Goal: Communication & Community: Share content

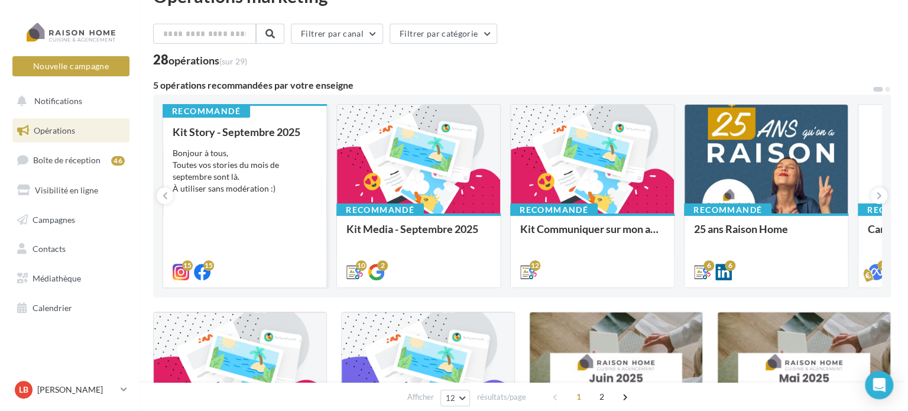
scroll to position [59, 0]
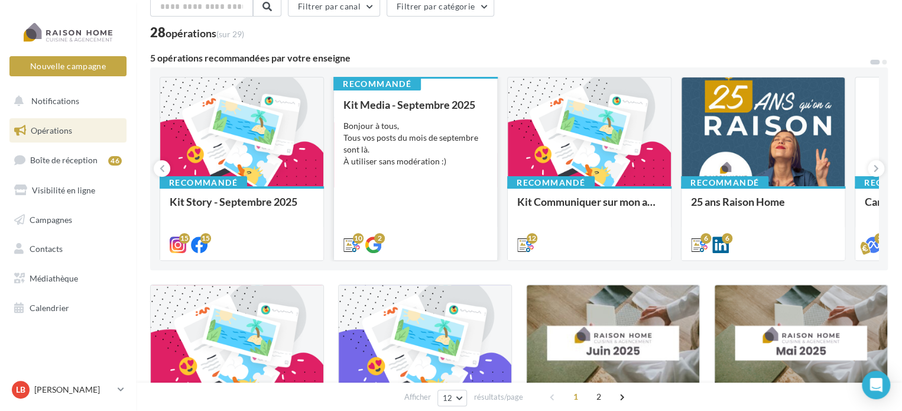
click at [439, 150] on div "Bonjour à tous, Tous vos posts du mois de septembre sont là. À utiliser sans mo…" at bounding box center [415, 143] width 144 height 47
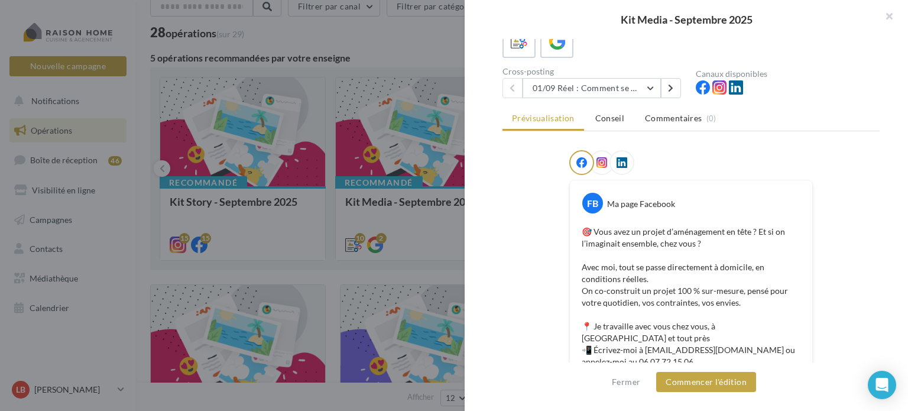
scroll to position [118, 0]
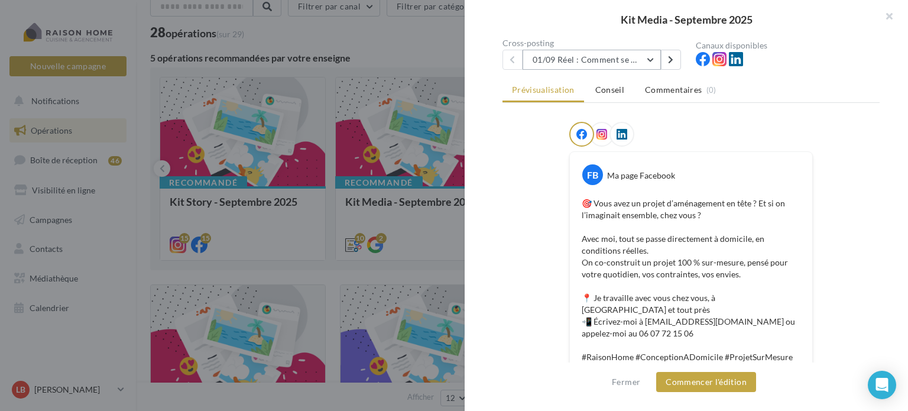
click at [647, 58] on button "01/09 Réel : Comment se passe un projet Raison Home ?" at bounding box center [592, 60] width 138 height 20
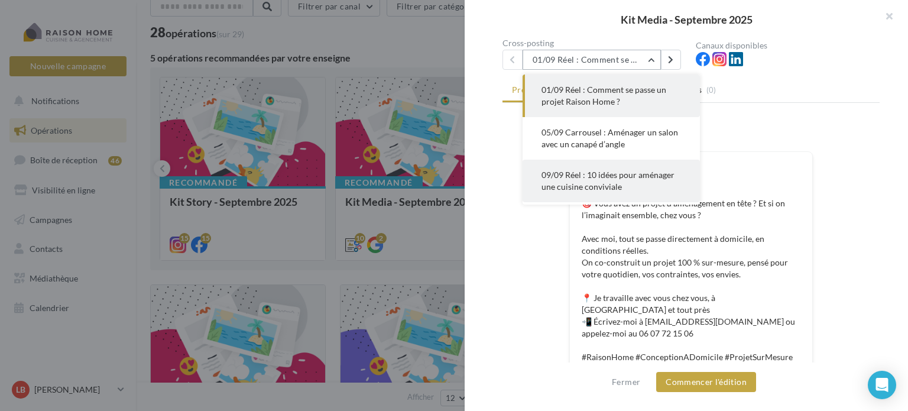
scroll to position [59, 0]
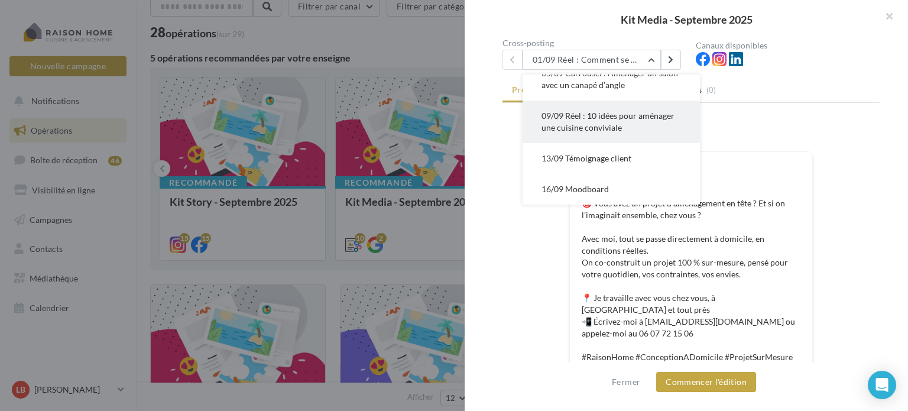
click at [627, 125] on button "09/09 Réel : 10 idées pour aménager une cuisine conviviale" at bounding box center [611, 121] width 177 height 43
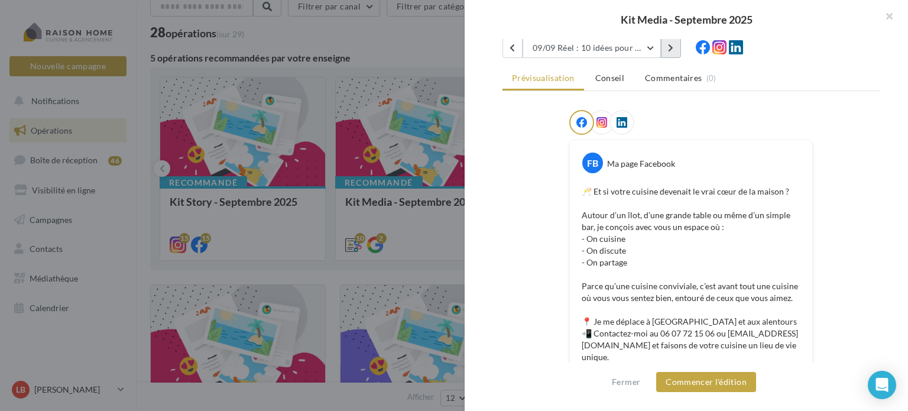
scroll to position [78, 0]
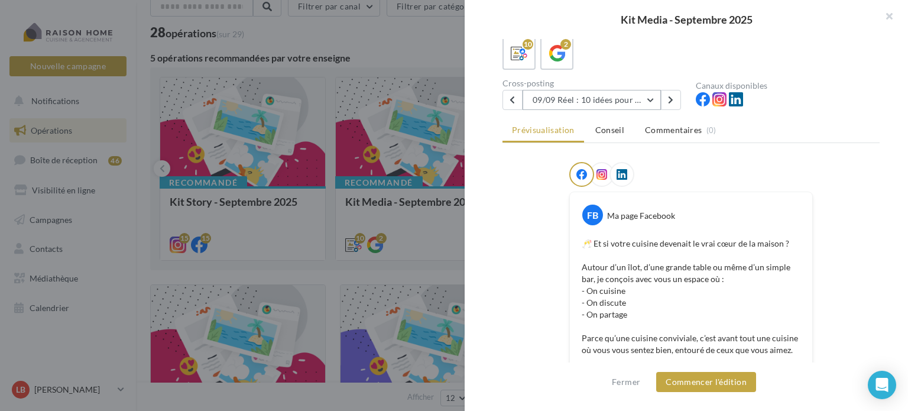
click at [651, 95] on button "09/09 Réel : 10 idées pour aménager une cuisine conviviale" at bounding box center [592, 100] width 138 height 20
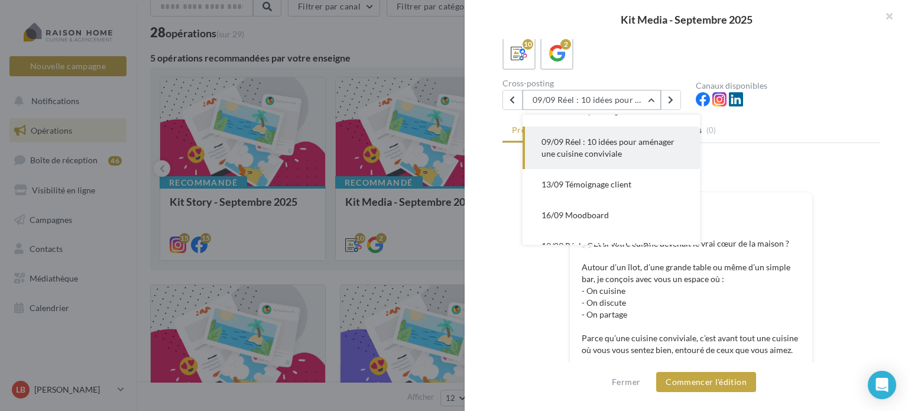
scroll to position [102, 0]
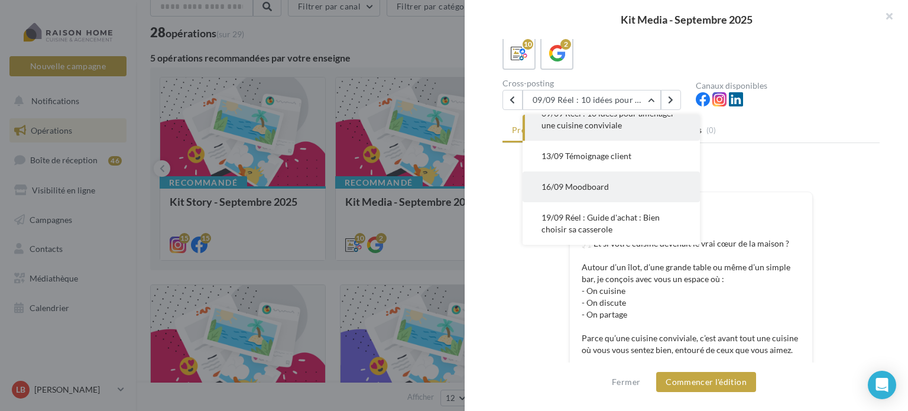
click at [611, 189] on button "16/09 Moodboard" at bounding box center [611, 186] width 177 height 31
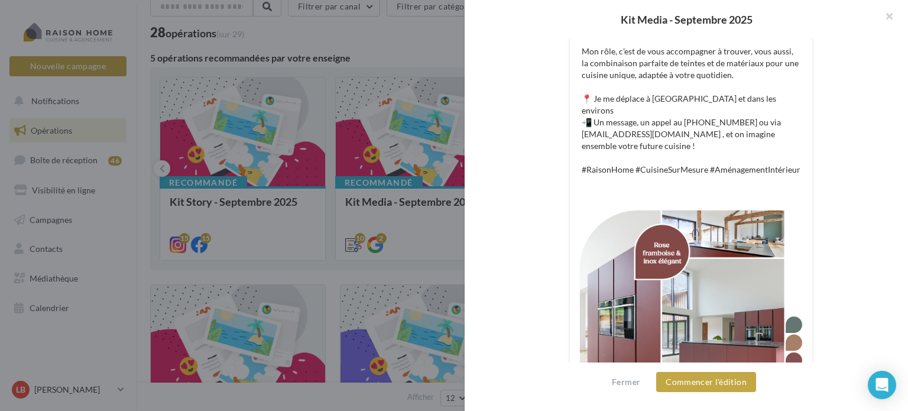
scroll to position [451, 0]
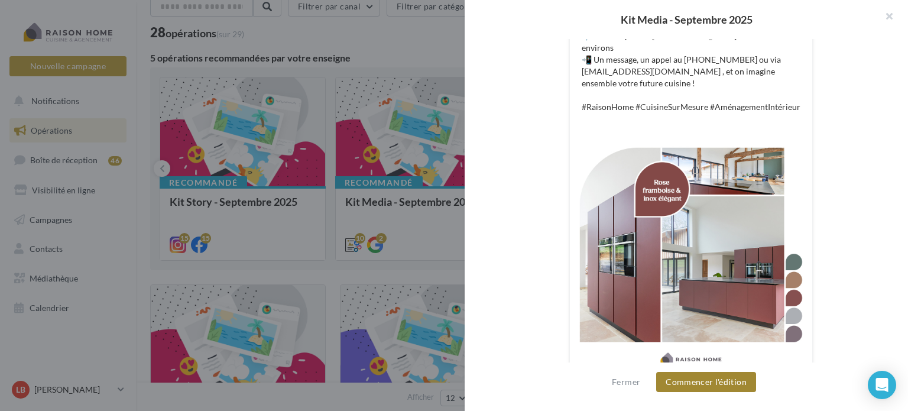
click at [708, 381] on button "Commencer l'édition" at bounding box center [706, 382] width 100 height 20
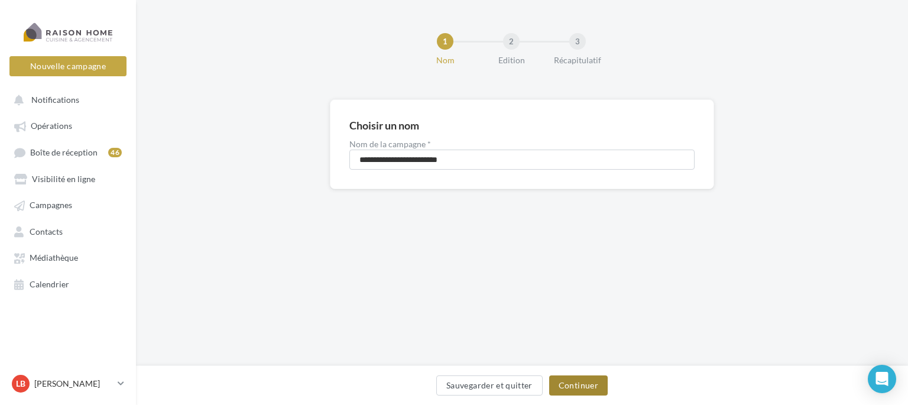
click at [586, 387] on button "Continuer" at bounding box center [578, 385] width 59 height 20
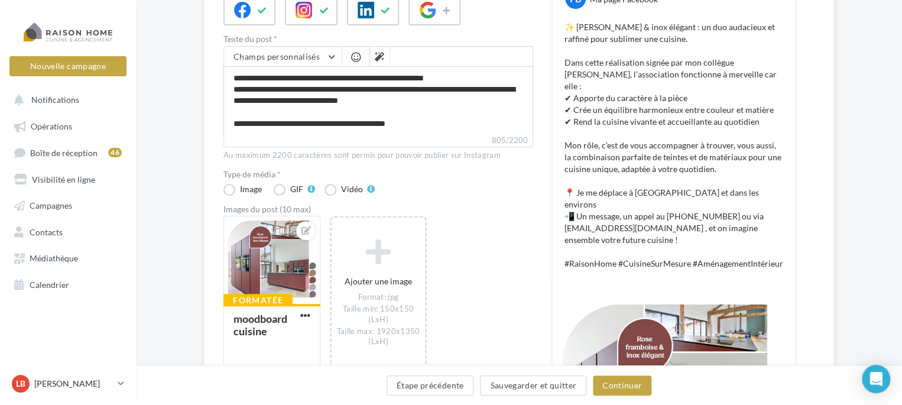
scroll to position [177, 0]
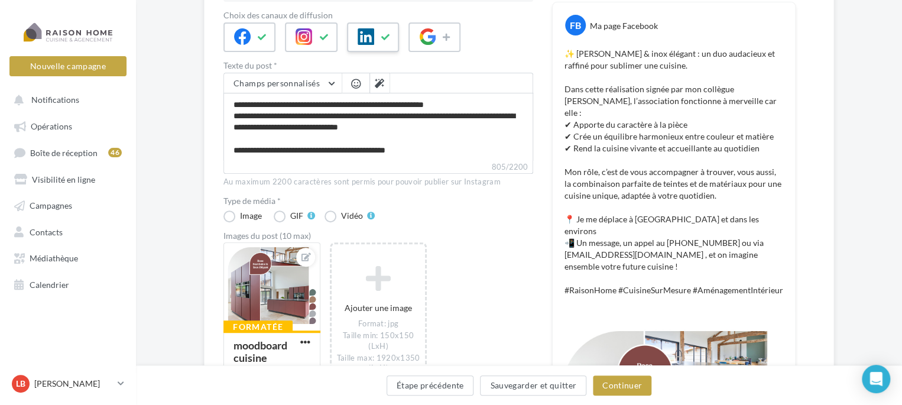
click at [385, 38] on icon at bounding box center [385, 37] width 9 height 8
click at [629, 384] on button "Continuer" at bounding box center [622, 385] width 59 height 20
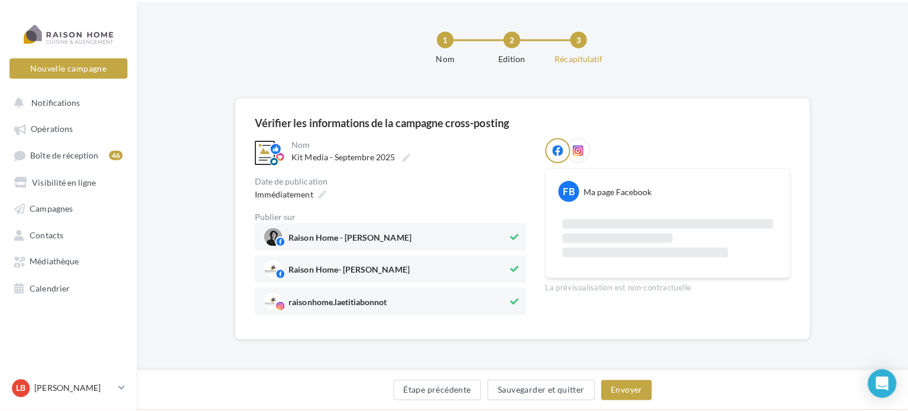
scroll to position [86, 0]
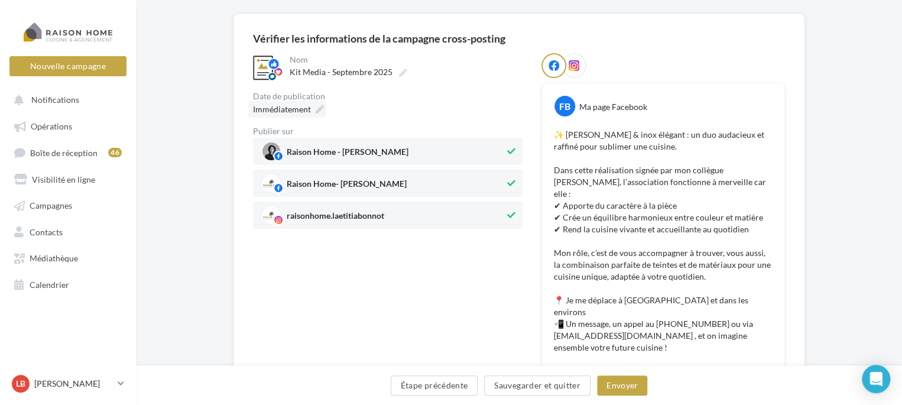
click at [287, 109] on span "Immédiatement" at bounding box center [282, 109] width 58 height 10
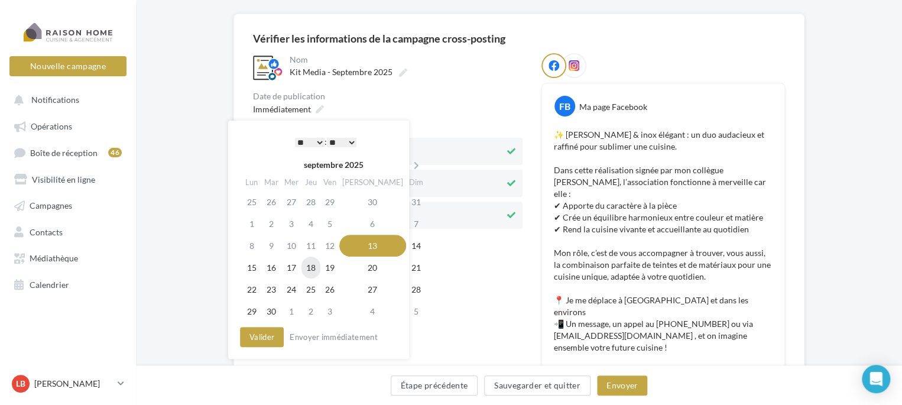
click at [319, 268] on td "18" at bounding box center [310, 268] width 19 height 22
click at [319, 141] on select "* * * * * * * * * * ** ** ** ** ** ** ** ** ** ** ** ** ** **" at bounding box center [310, 142] width 30 height 9
click at [262, 335] on button "Valider" at bounding box center [262, 337] width 44 height 20
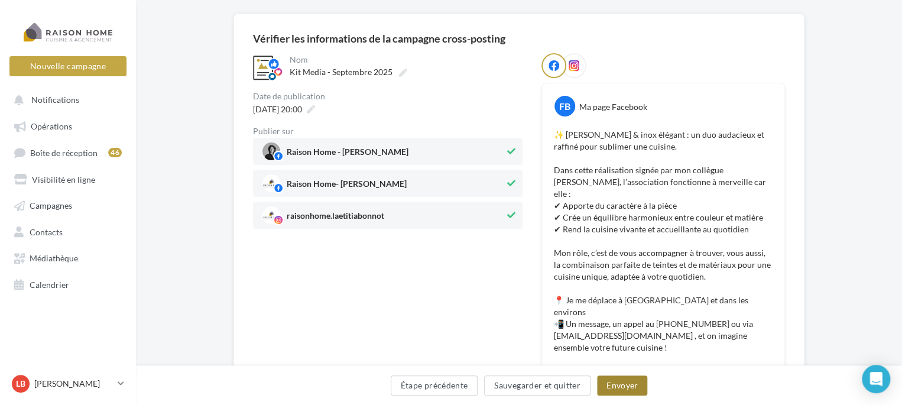
click at [619, 386] on button "Envoyer" at bounding box center [622, 385] width 50 height 20
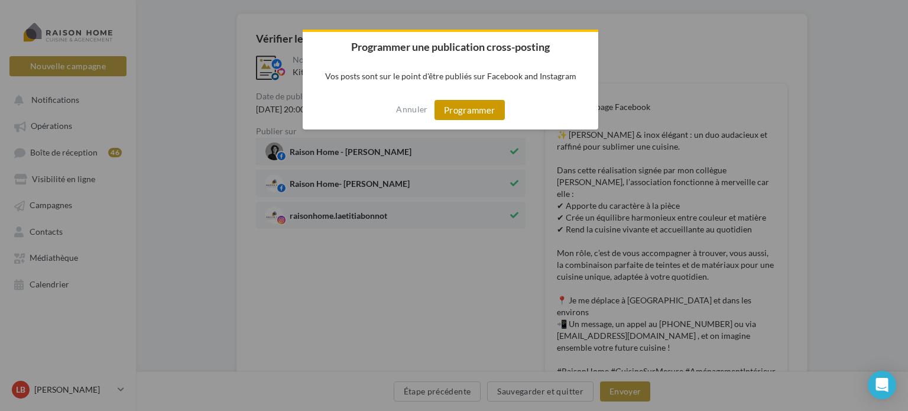
click at [474, 111] on button "Programmer" at bounding box center [470, 110] width 70 height 20
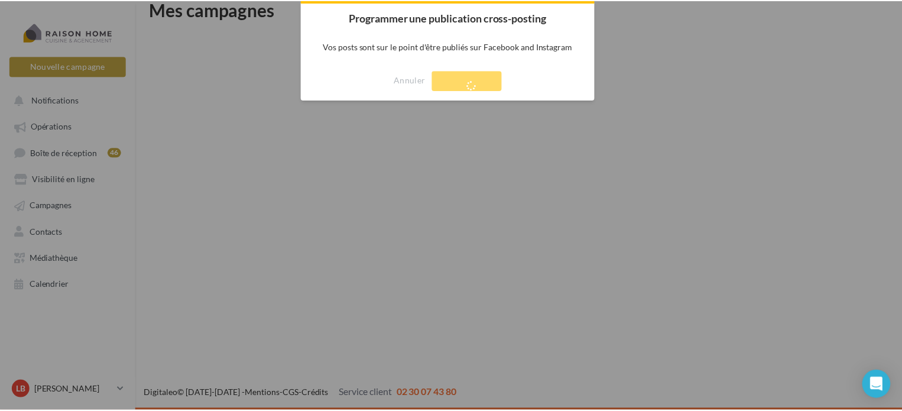
scroll to position [19, 0]
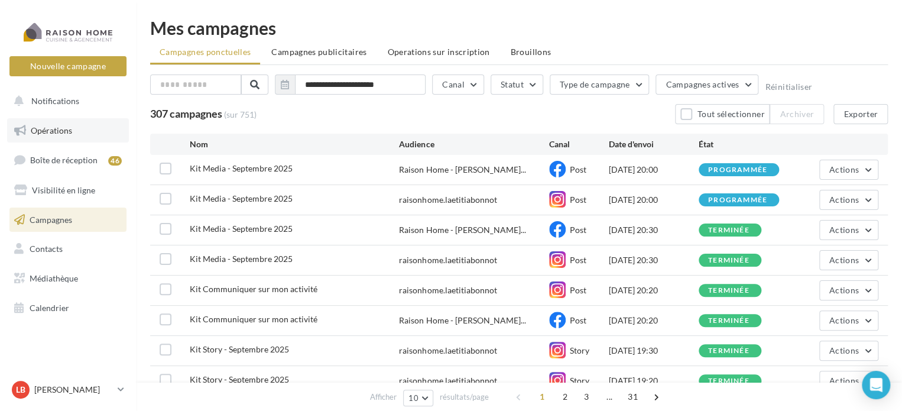
click at [52, 132] on span "Opérations" at bounding box center [51, 130] width 41 height 10
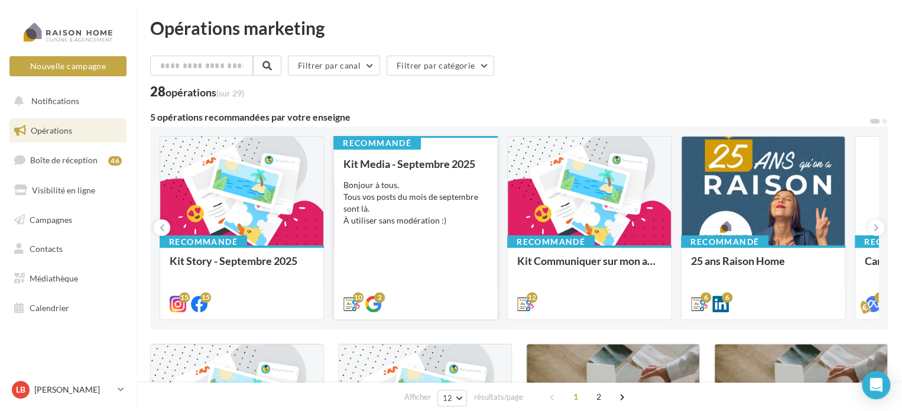
click at [358, 189] on div "Bonjour à tous, Tous vos posts du mois de septembre sont là. À utiliser sans mo…" at bounding box center [415, 202] width 144 height 47
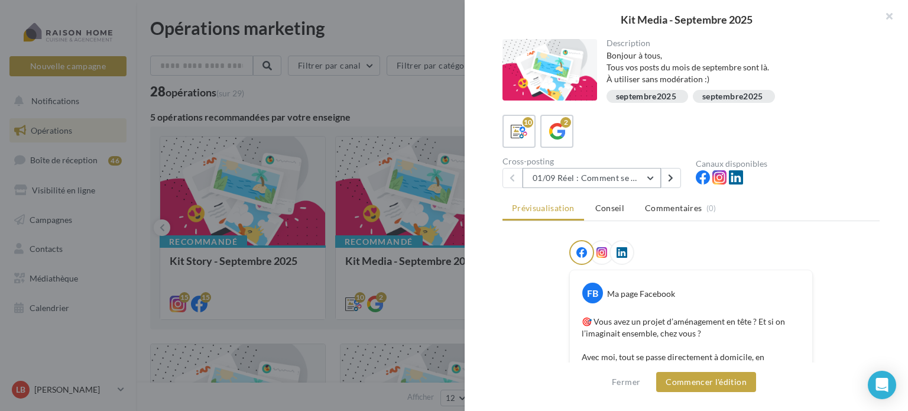
click at [653, 173] on button "01/09 Réel : Comment se passe un projet Raison Home ?" at bounding box center [592, 178] width 138 height 20
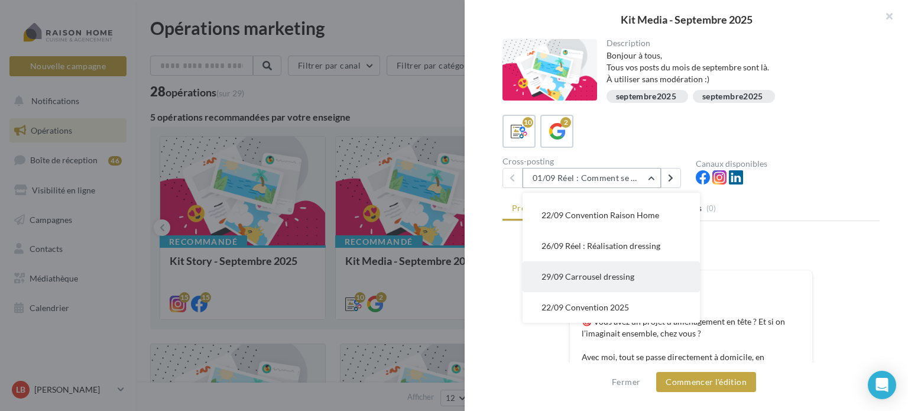
scroll to position [59, 0]
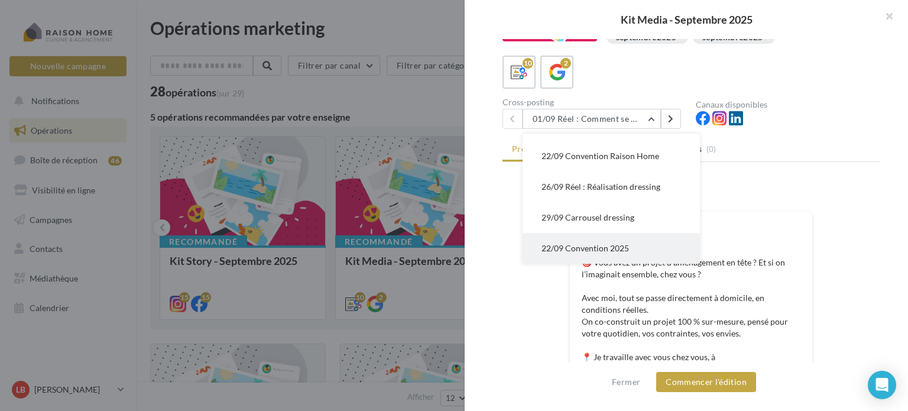
click at [601, 248] on span "22/09 Convention 2025" at bounding box center [585, 248] width 87 height 10
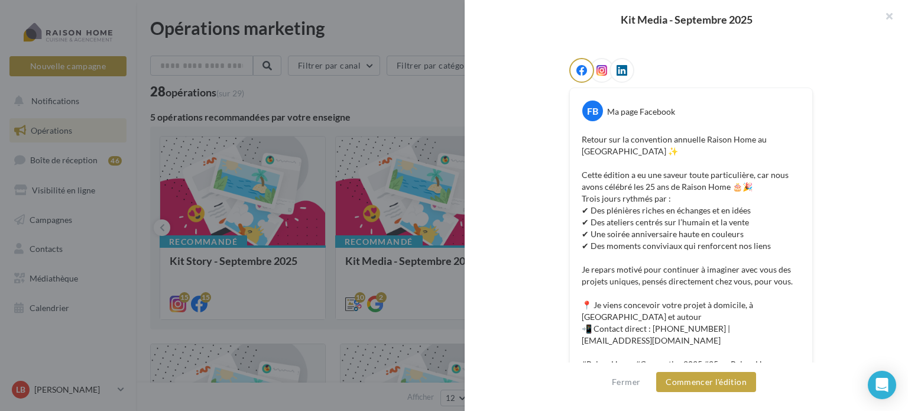
scroll to position [155, 0]
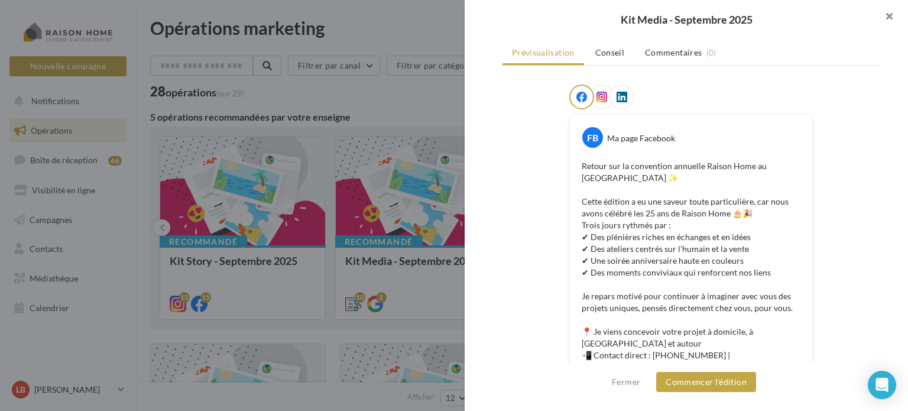
click at [890, 16] on button "button" at bounding box center [884, 17] width 47 height 35
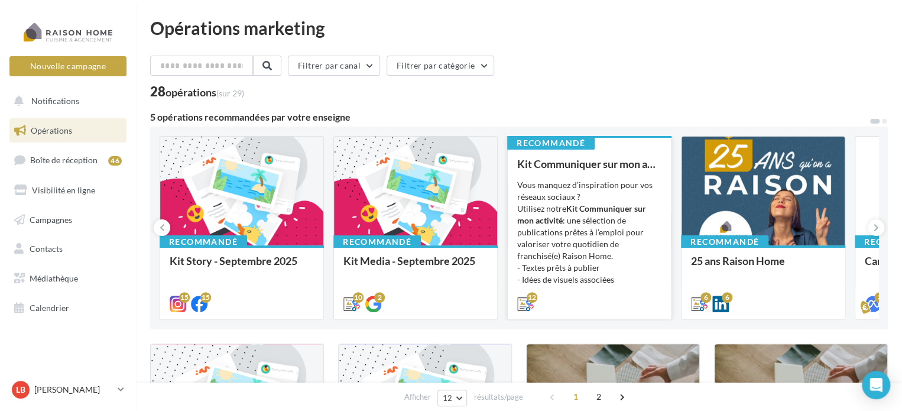
click at [553, 228] on div "Vous manquez d’inspiration pour vos réseaux sociaux ? Utilisez notre Kit Commun…" at bounding box center [589, 238] width 144 height 118
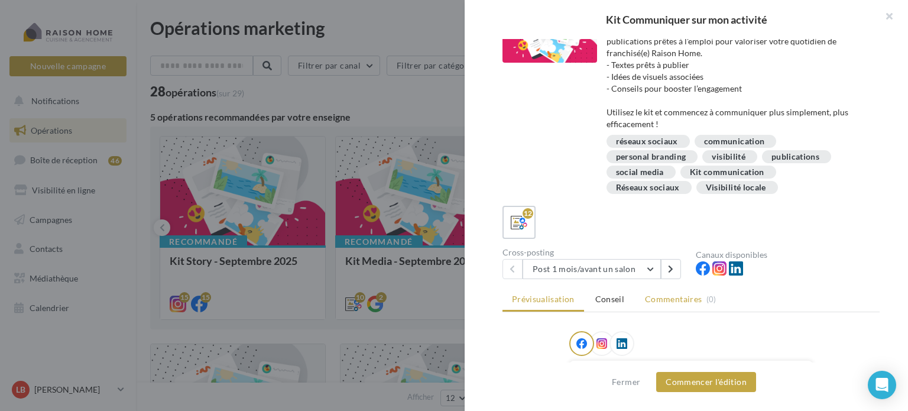
scroll to position [59, 0]
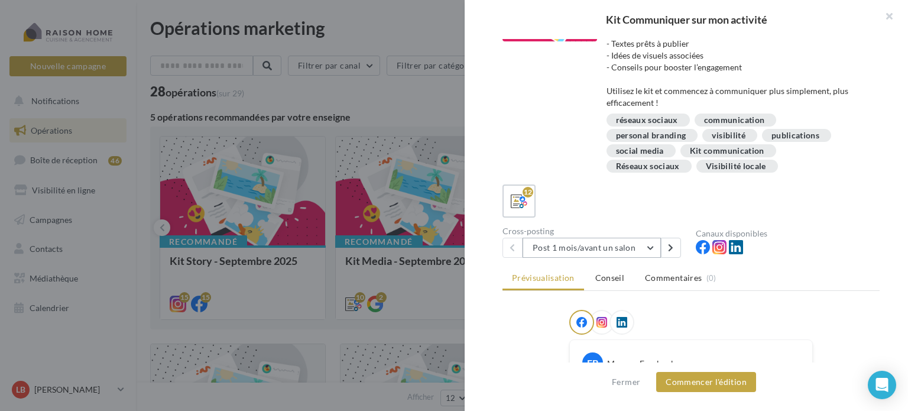
click at [653, 244] on button "Post 1 mois/avant un salon" at bounding box center [592, 248] width 138 height 20
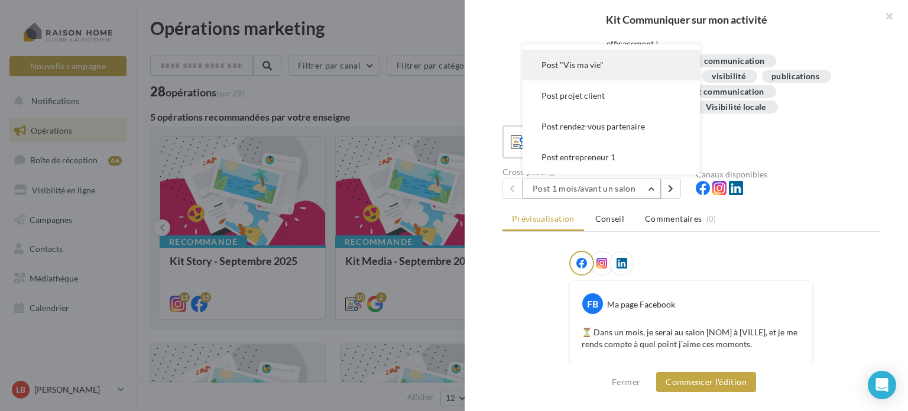
scroll to position [118, 0]
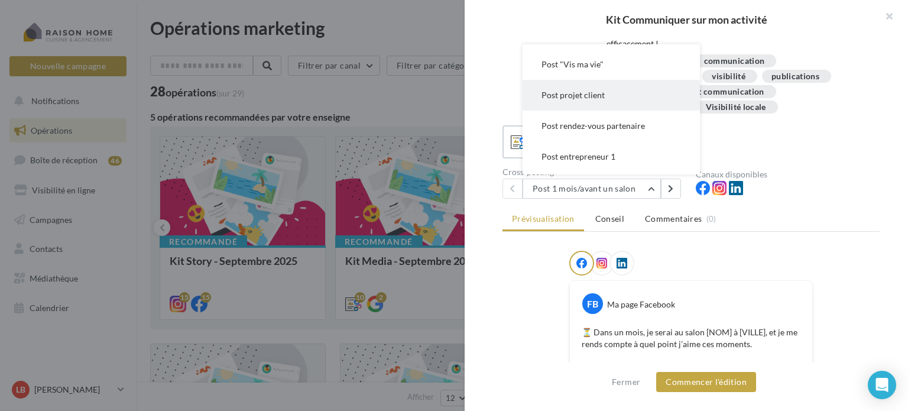
click at [585, 95] on span "Post projet client" at bounding box center [573, 95] width 63 height 10
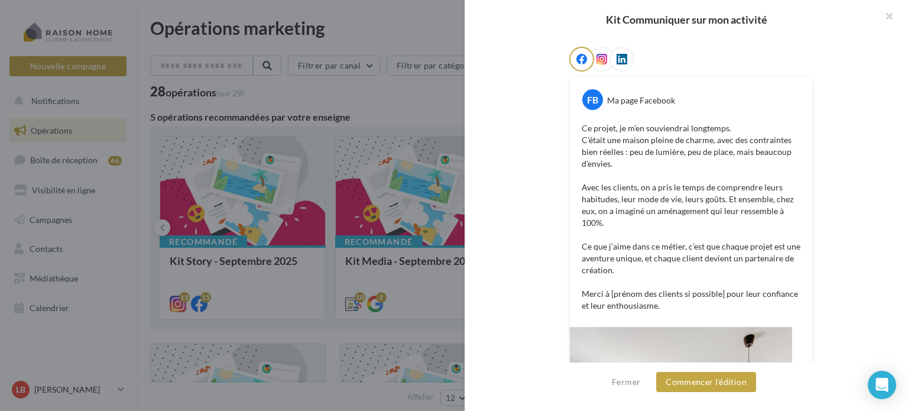
scroll to position [237, 0]
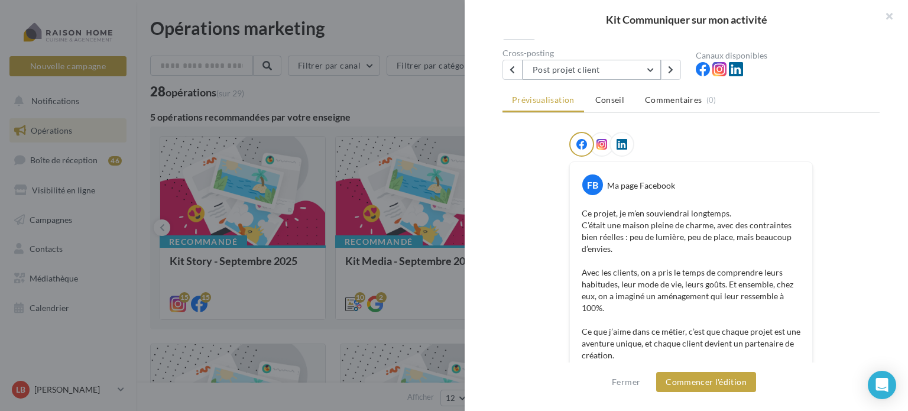
click at [650, 68] on button "Post projet client" at bounding box center [592, 70] width 138 height 20
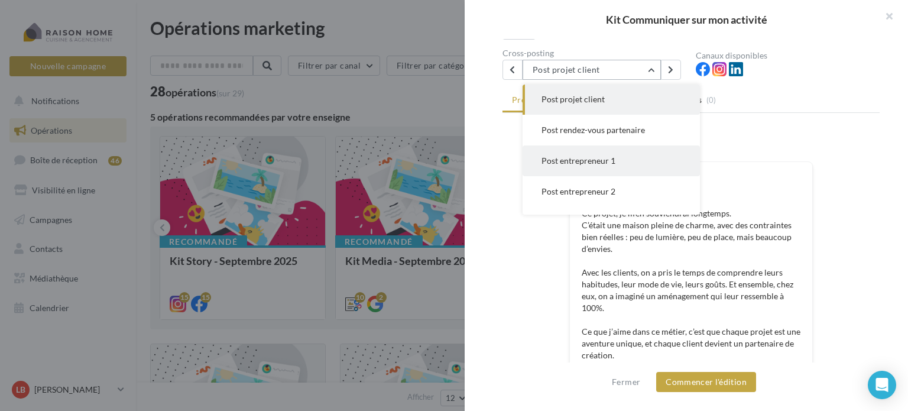
scroll to position [182, 0]
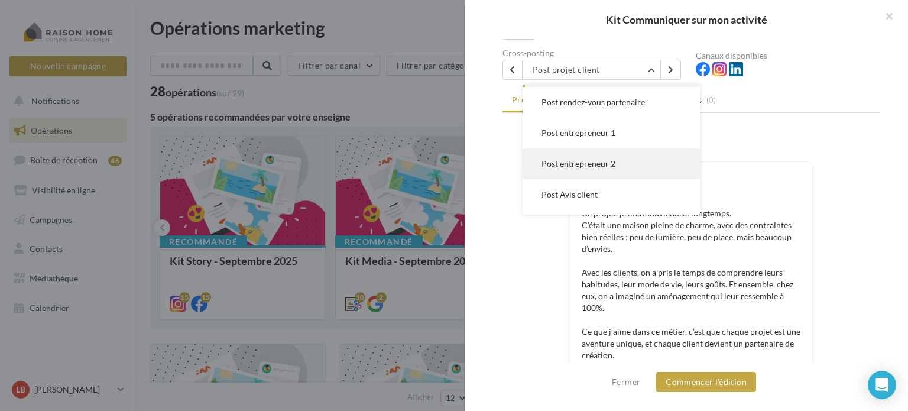
click at [601, 167] on span "Post entrepreneur 2" at bounding box center [579, 163] width 74 height 10
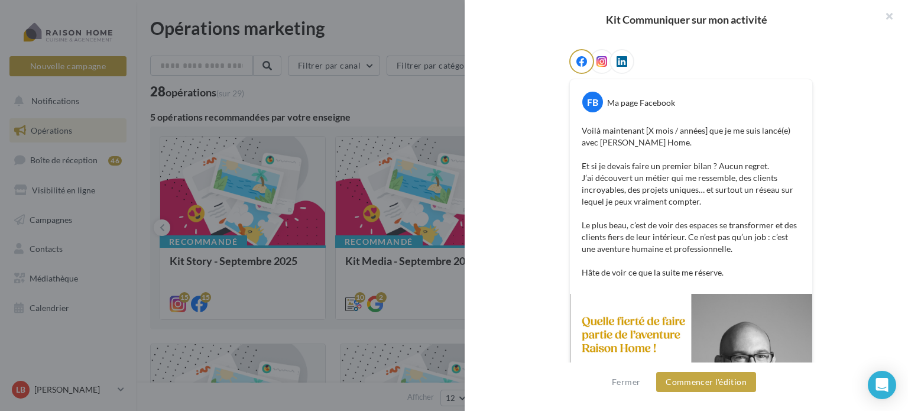
scroll to position [142, 0]
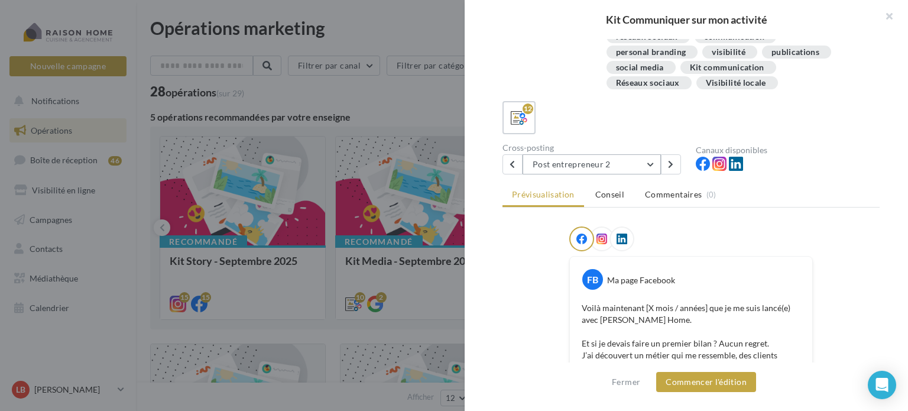
click at [650, 160] on button "Post entrepreneur 2" at bounding box center [592, 164] width 138 height 20
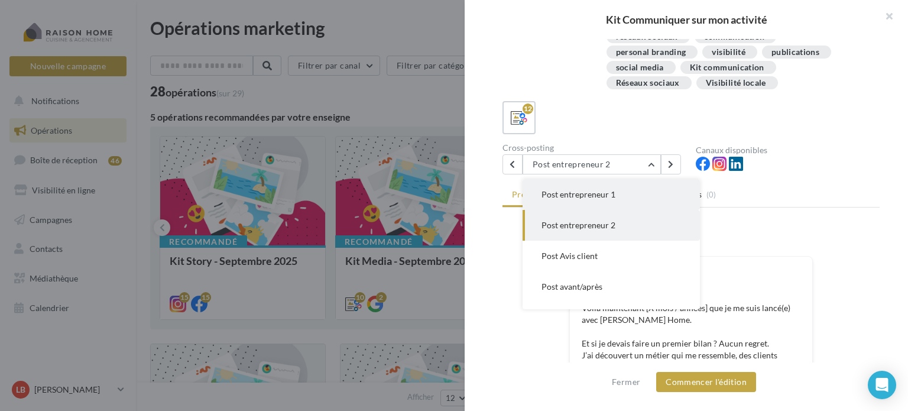
click at [615, 192] on button "Post entrepreneur 1" at bounding box center [611, 194] width 177 height 31
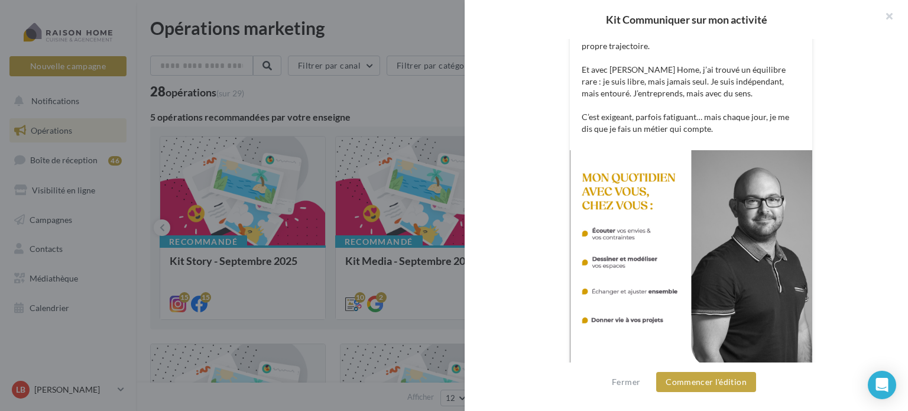
scroll to position [473, 0]
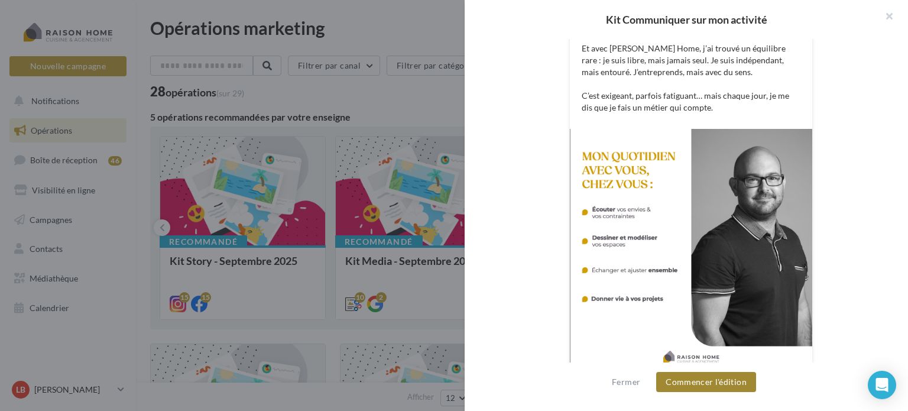
click at [714, 381] on button "Commencer l'édition" at bounding box center [706, 382] width 100 height 20
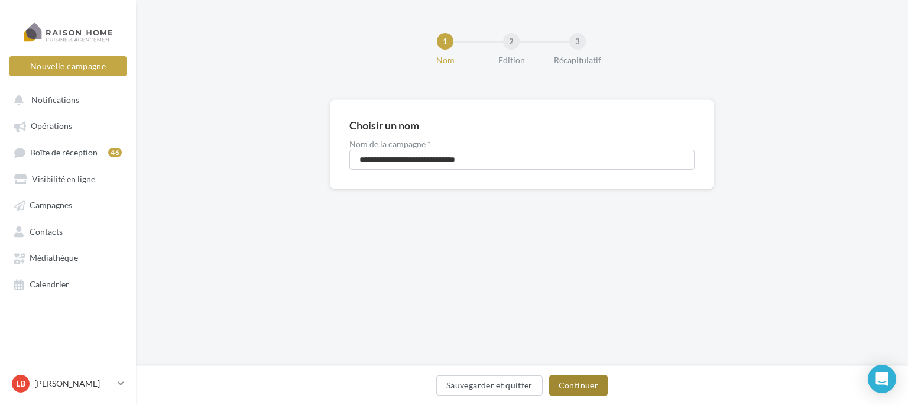
click at [572, 382] on button "Continuer" at bounding box center [578, 385] width 59 height 20
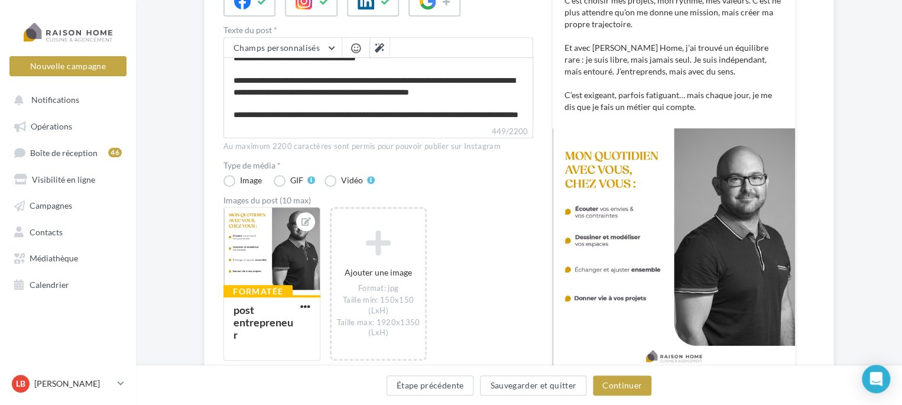
scroll to position [118, 0]
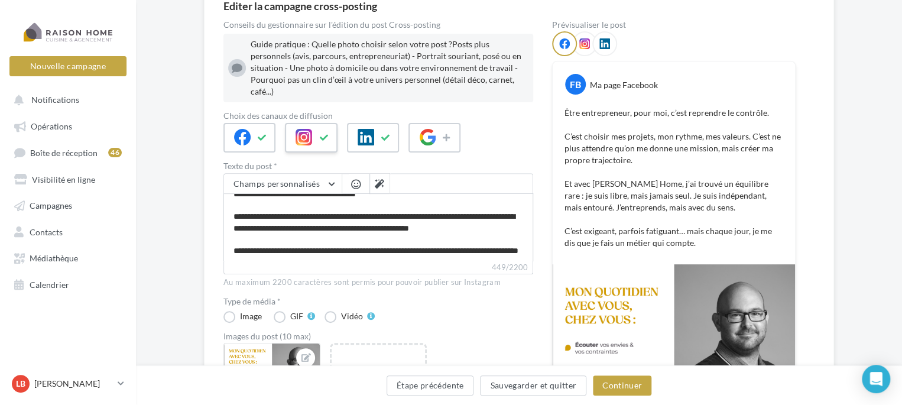
click at [327, 134] on icon at bounding box center [323, 138] width 9 height 8
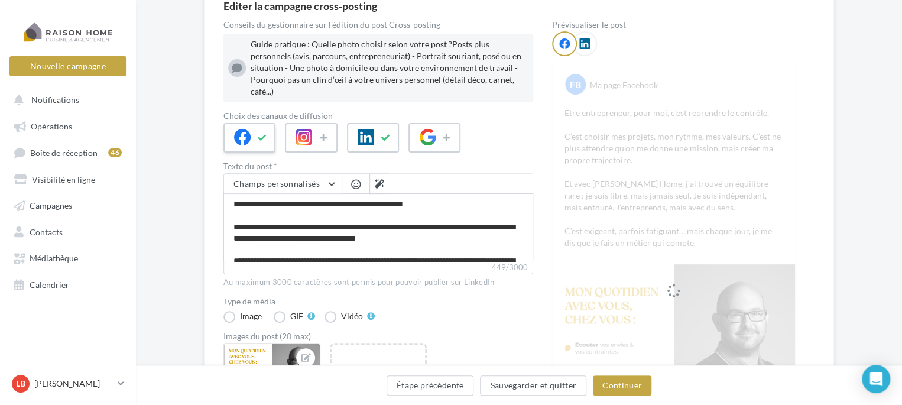
click at [263, 134] on icon at bounding box center [262, 138] width 9 height 8
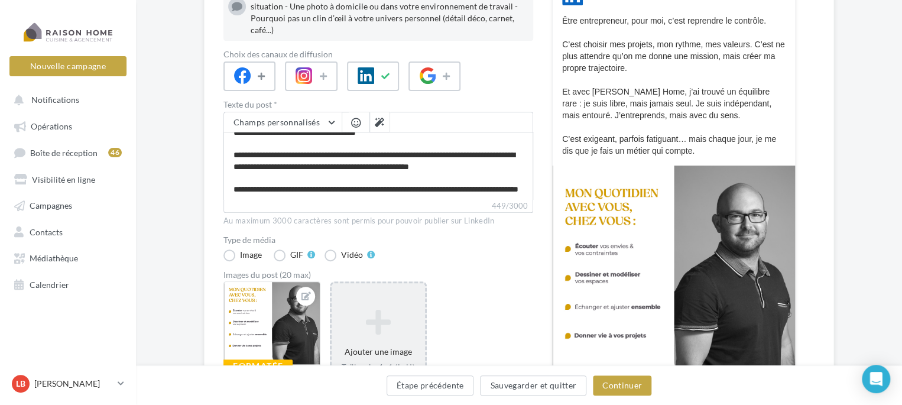
scroll to position [236, 0]
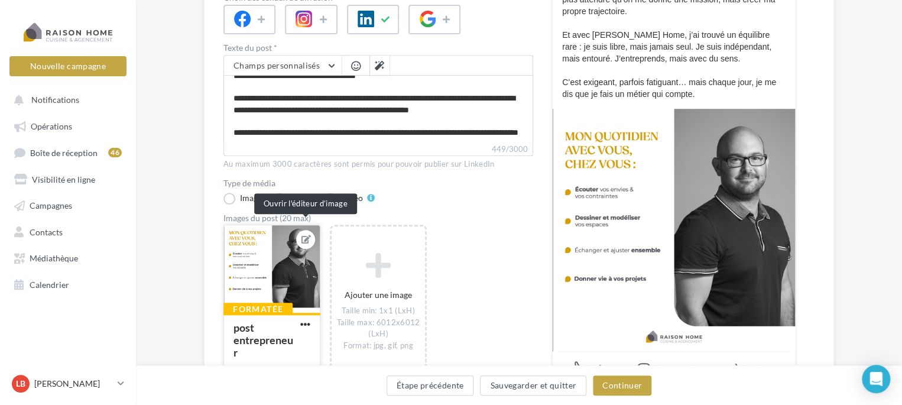
click at [301, 235] on icon at bounding box center [305, 239] width 9 height 8
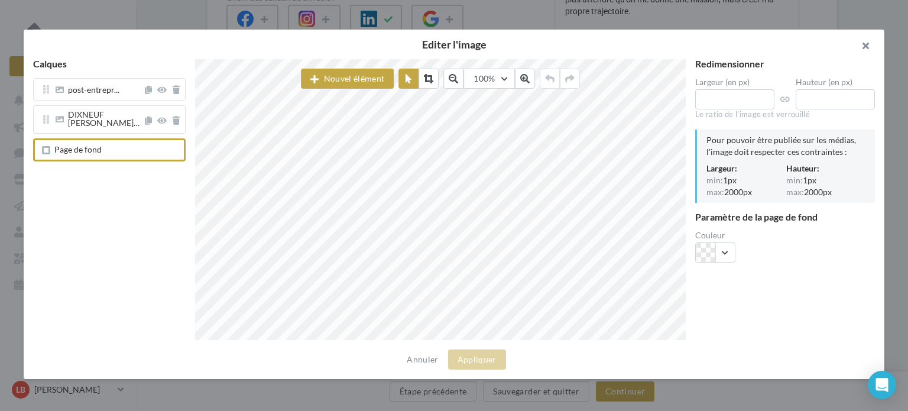
click at [867, 47] on button "button" at bounding box center [860, 47] width 47 height 35
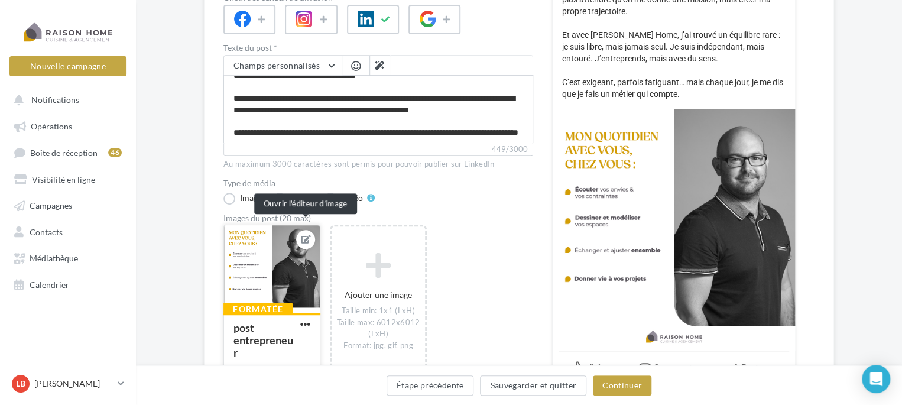
click at [307, 235] on icon at bounding box center [305, 239] width 9 height 8
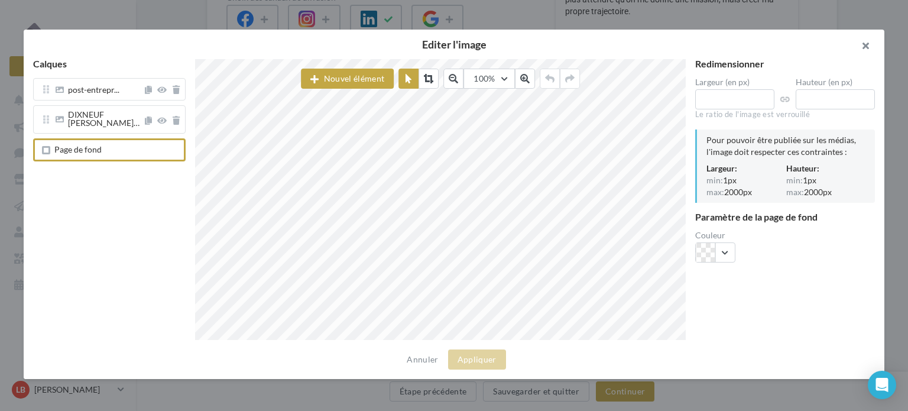
drag, startPoint x: 868, startPoint y: 42, endPoint x: 878, endPoint y: 54, distance: 15.9
click at [868, 42] on button "button" at bounding box center [860, 47] width 47 height 35
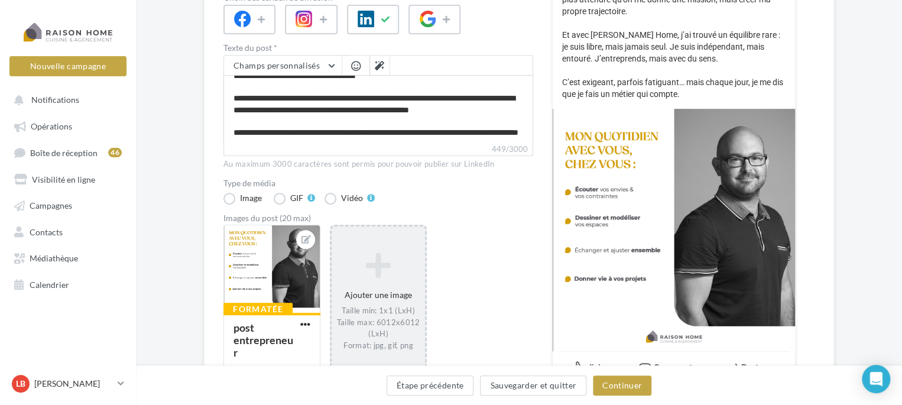
click at [388, 274] on div "Ajouter une image Taille min: 1x1 (LxH) Taille max: 6012x6012 (LxH) Format: jpg…" at bounding box center [378, 302] width 93 height 110
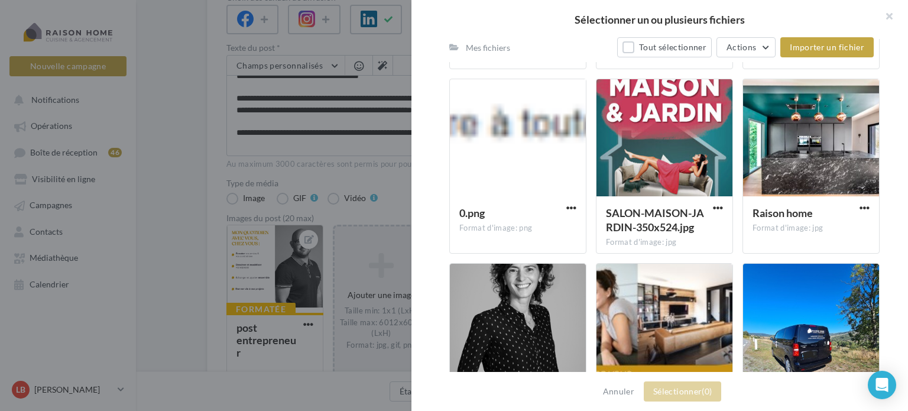
scroll to position [2465, 0]
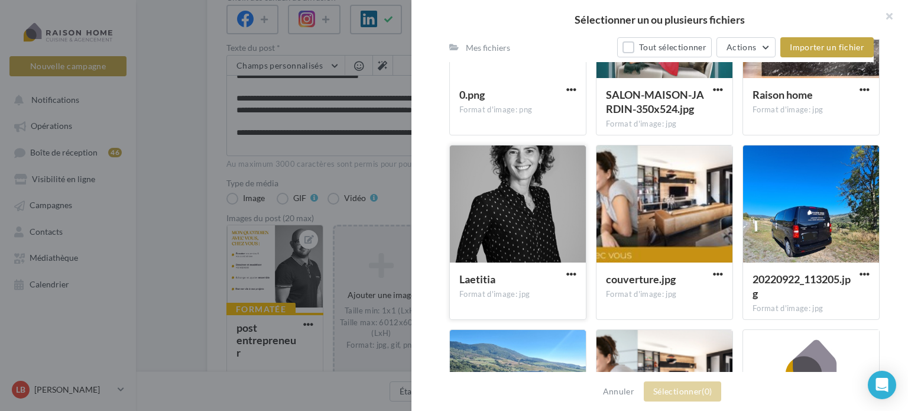
click at [525, 188] on div at bounding box center [518, 204] width 136 height 118
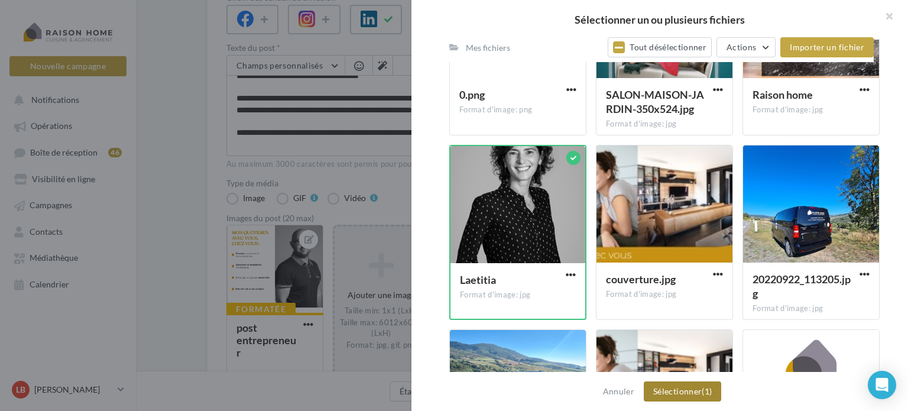
click at [680, 391] on button "Sélectionner (1)" at bounding box center [682, 391] width 77 height 20
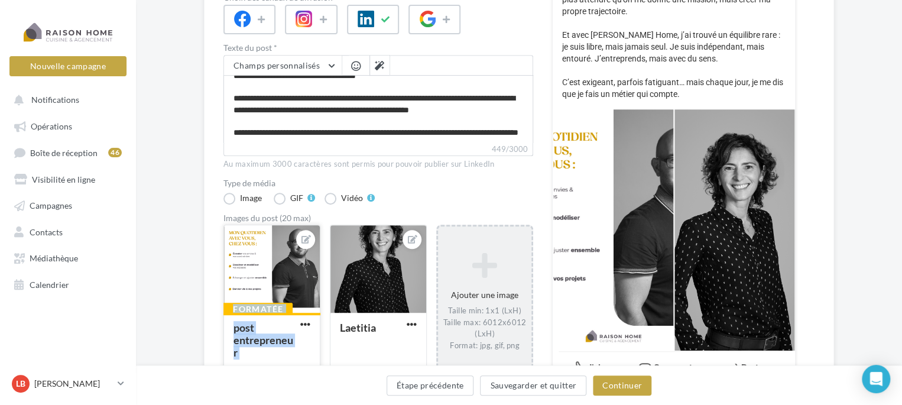
drag, startPoint x: 367, startPoint y: 258, endPoint x: 273, endPoint y: 261, distance: 94.6
click at [271, 261] on div "Formatée post entrepreneur Laetitia Ajouter une image Taille min: 1x1 (LxH) Tai…" at bounding box center [382, 308] width 319 height 166
click at [305, 232] on button at bounding box center [305, 239] width 9 height 14
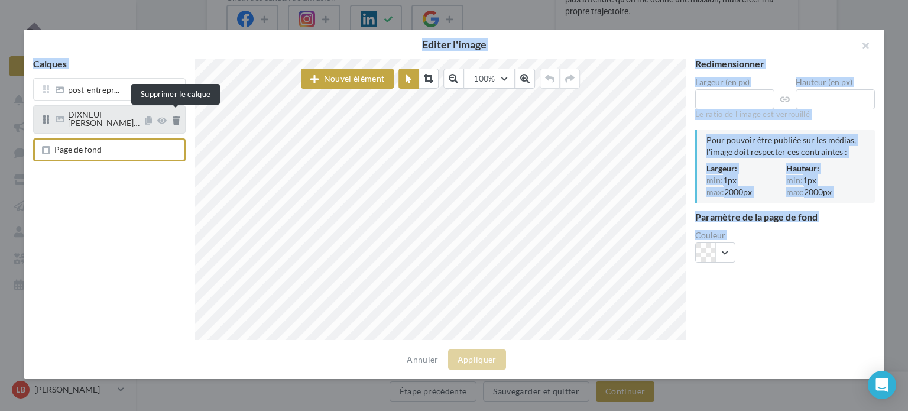
click at [176, 119] on icon at bounding box center [176, 120] width 7 height 8
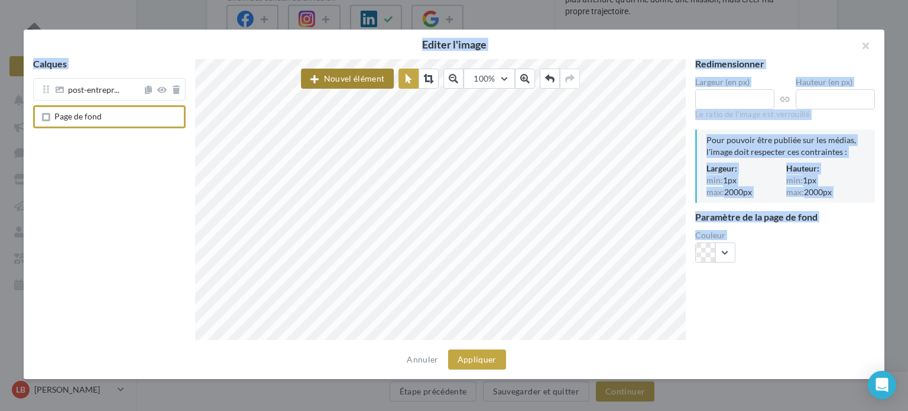
click at [367, 82] on button "Nouvel élément" at bounding box center [347, 79] width 93 height 20
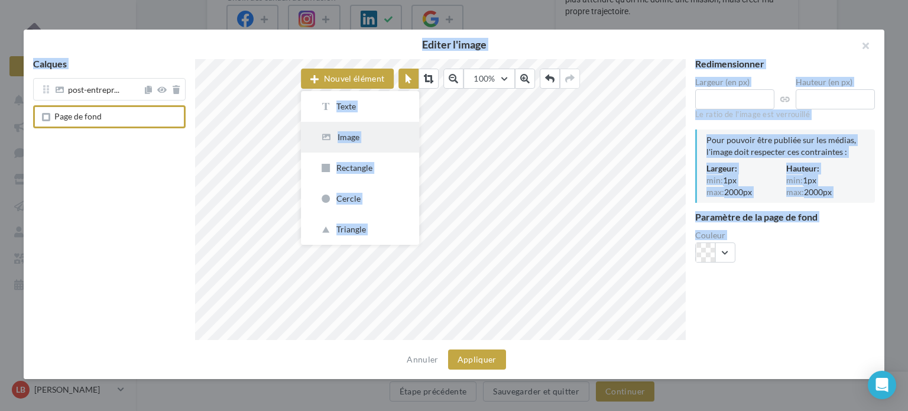
click at [349, 137] on div "Image" at bounding box center [360, 137] width 80 height 12
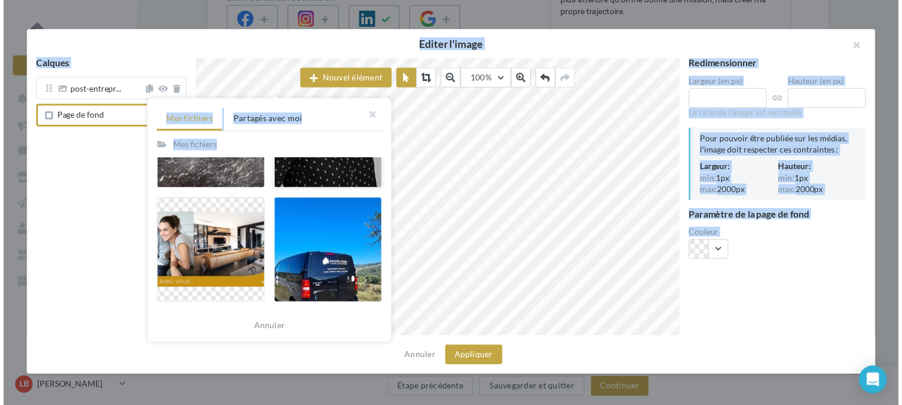
scroll to position [2246, 0]
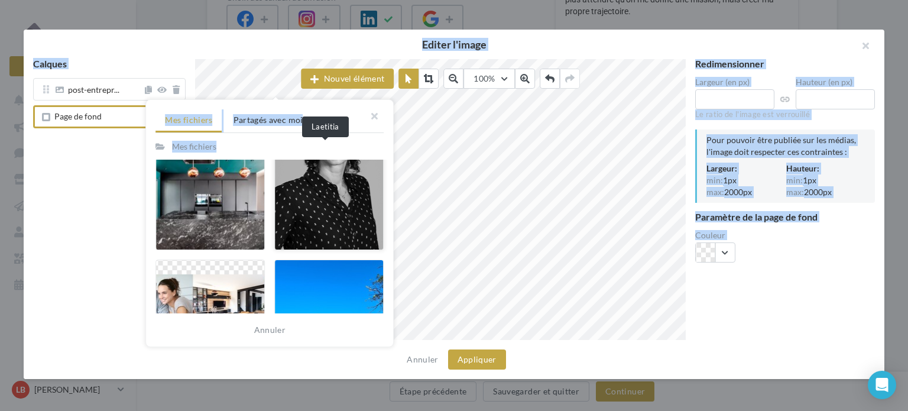
click at [326, 201] on div at bounding box center [328, 197] width 109 height 106
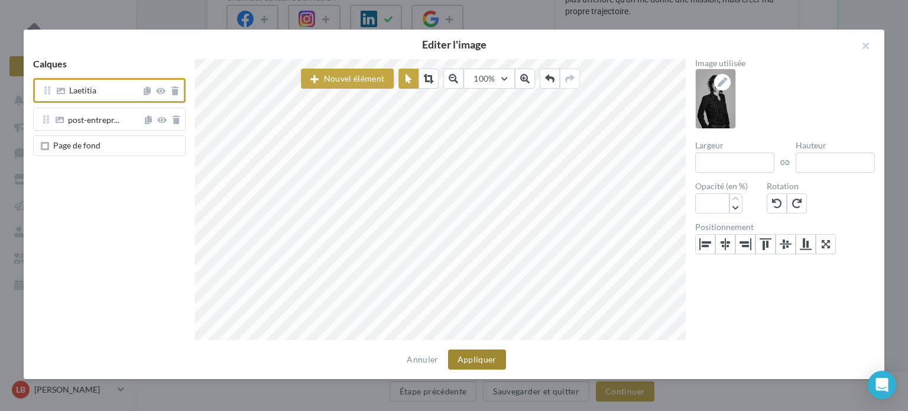
click at [485, 358] on button "Appliquer" at bounding box center [477, 359] width 58 height 20
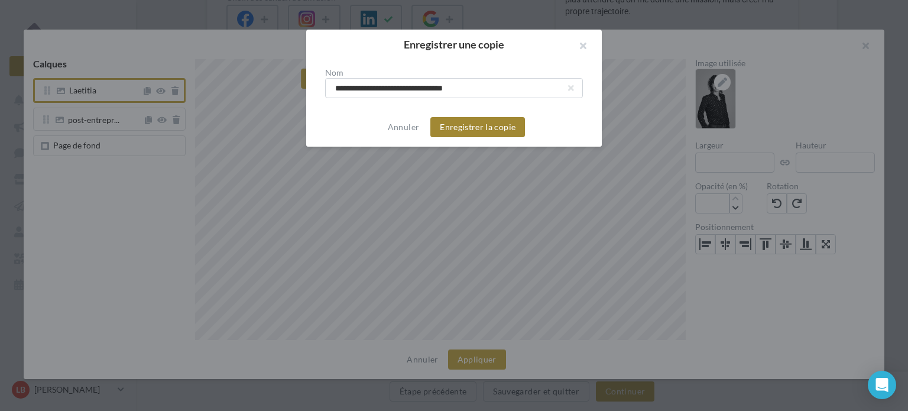
click at [474, 126] on button "Enregistrer la copie" at bounding box center [477, 127] width 95 height 20
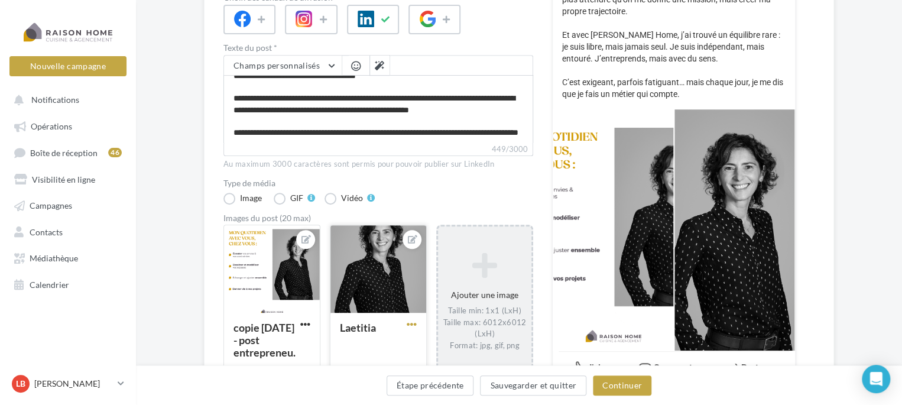
click at [409, 319] on span "button" at bounding box center [412, 324] width 10 height 10
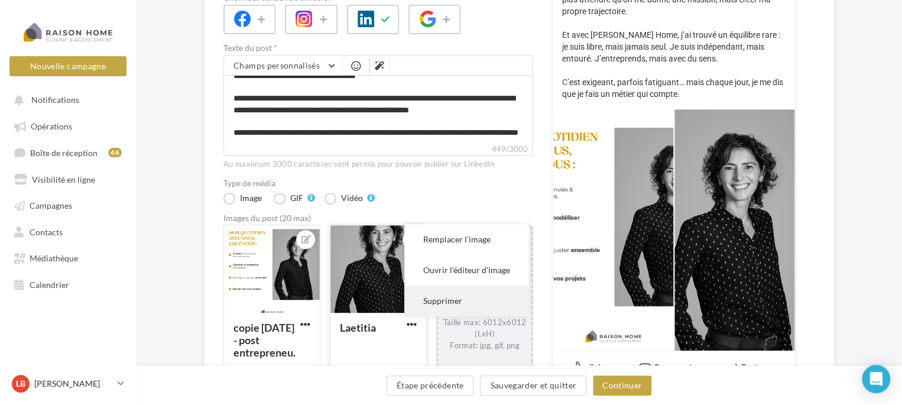
click at [445, 288] on button "Supprimer" at bounding box center [466, 301] width 125 height 31
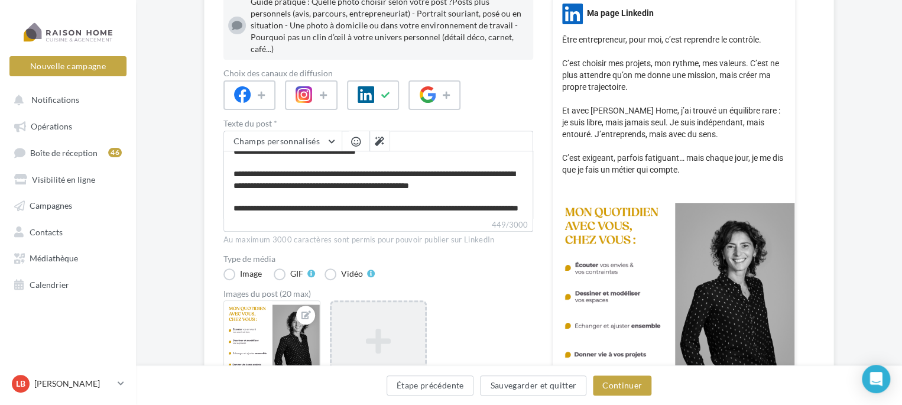
scroll to position [93, 0]
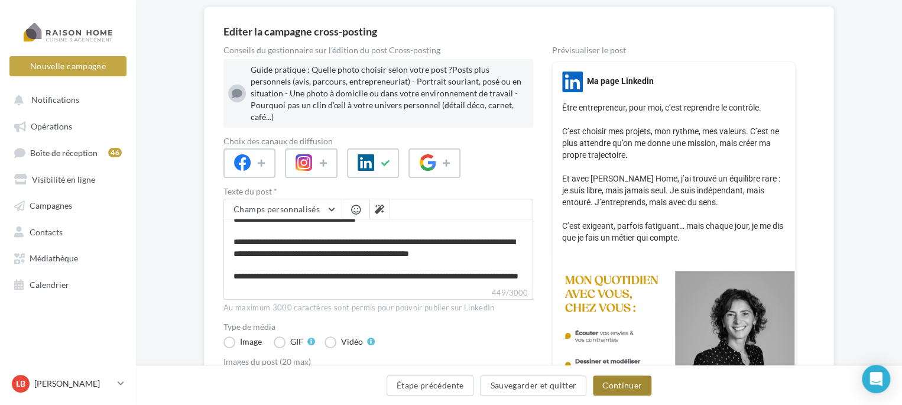
click at [628, 385] on button "Continuer" at bounding box center [622, 385] width 59 height 20
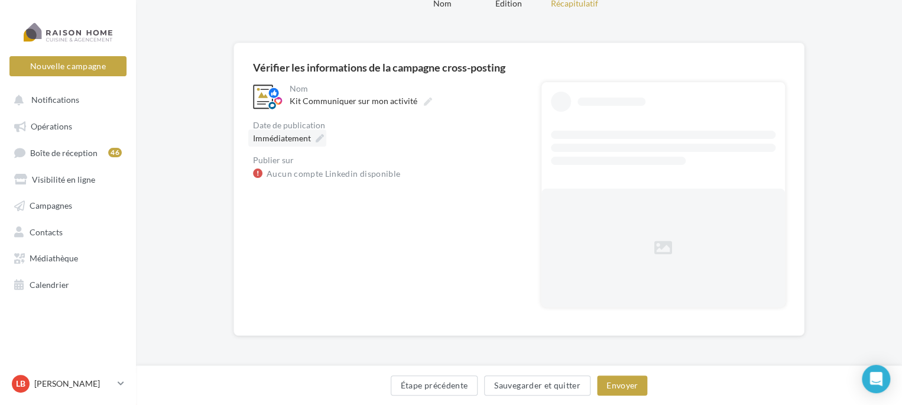
scroll to position [0, 0]
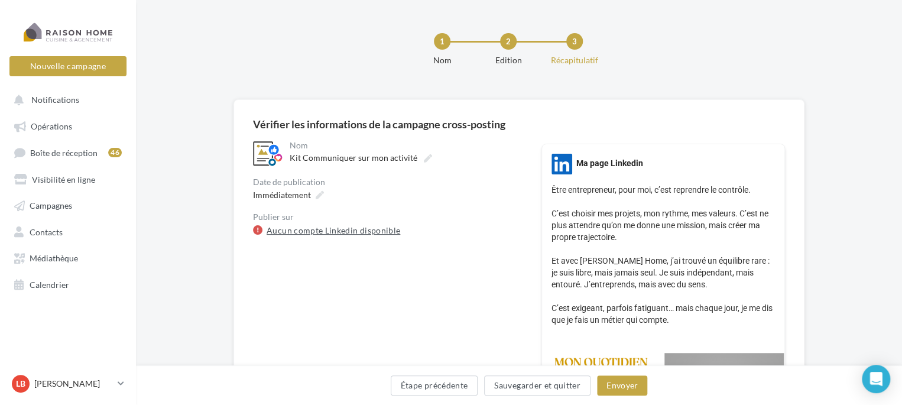
click at [341, 231] on link "Aucun compte Linkedin disponible" at bounding box center [334, 230] width 134 height 14
click at [369, 232] on link "Aucun compte Linkedin disponible" at bounding box center [334, 230] width 134 height 14
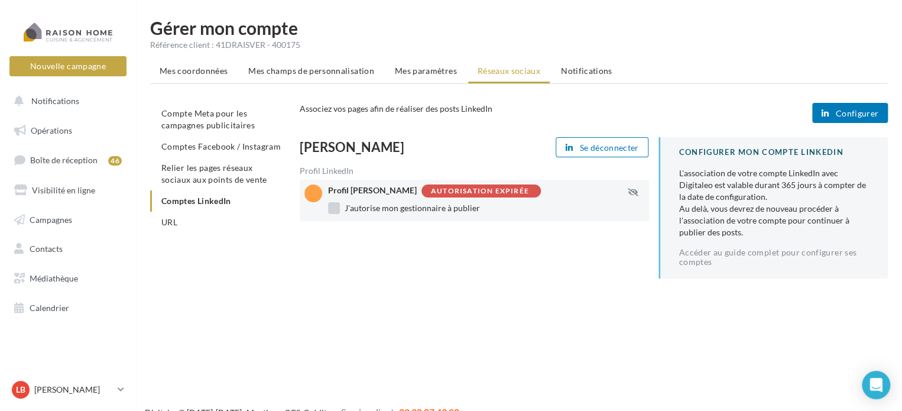
click at [333, 210] on label "J'autorise mon gestionnaire à publier" at bounding box center [404, 208] width 152 height 12
click at [860, 114] on span "Configurer" at bounding box center [856, 113] width 43 height 9
click at [854, 109] on span "Configurer" at bounding box center [856, 113] width 43 height 9
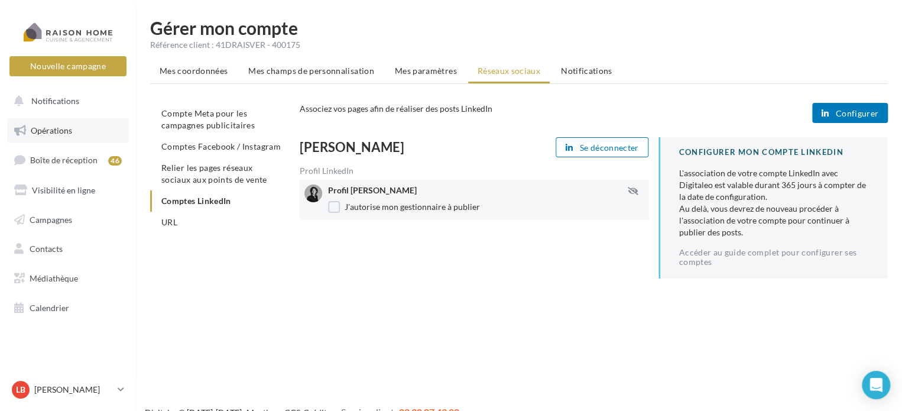
click at [64, 134] on span "Opérations" at bounding box center [51, 130] width 41 height 10
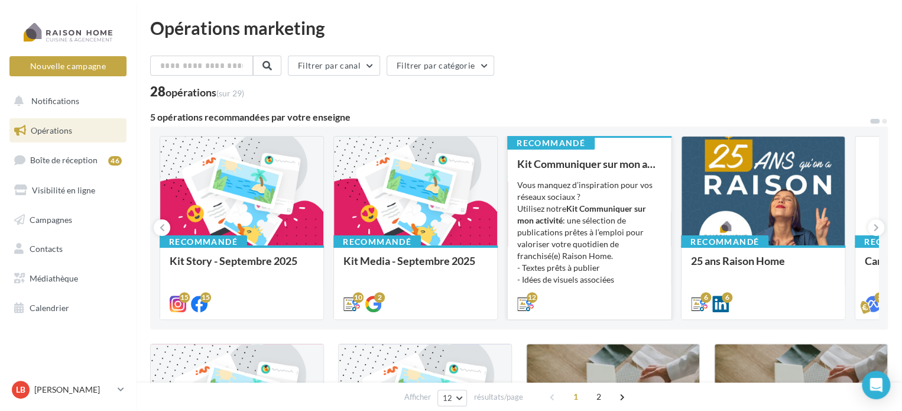
click at [607, 219] on div "Vous manquez d’inspiration pour vos réseaux sociaux ? Utilisez notre Kit Commun…" at bounding box center [589, 238] width 144 height 118
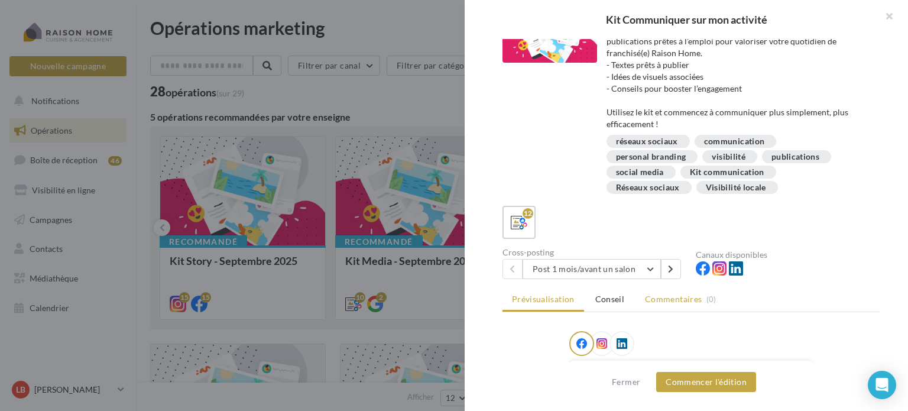
scroll to position [59, 0]
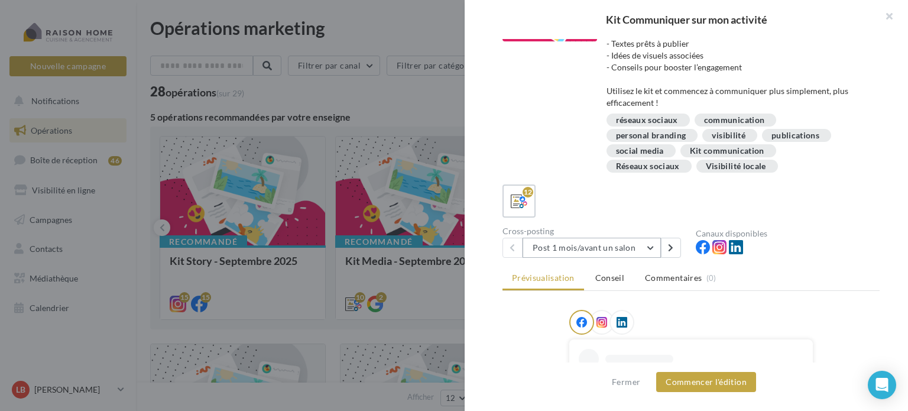
click at [652, 247] on button "Post 1 mois/avant un salon" at bounding box center [592, 248] width 138 height 20
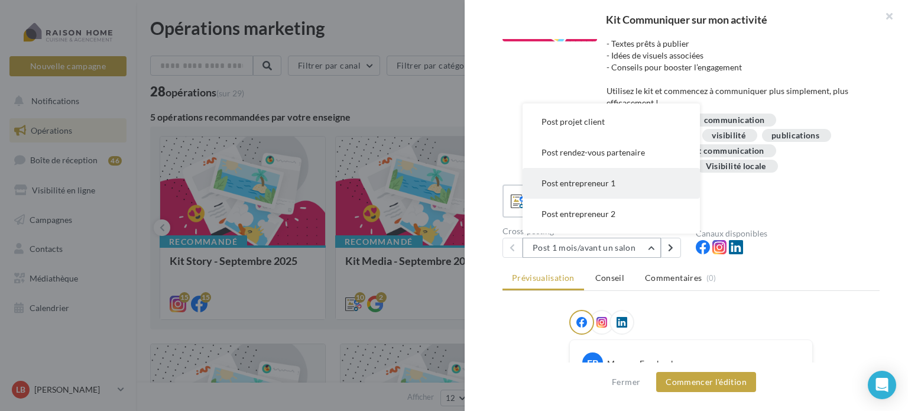
scroll to position [177, 0]
click at [617, 186] on button "Post entrepreneur 2" at bounding box center [611, 187] width 177 height 31
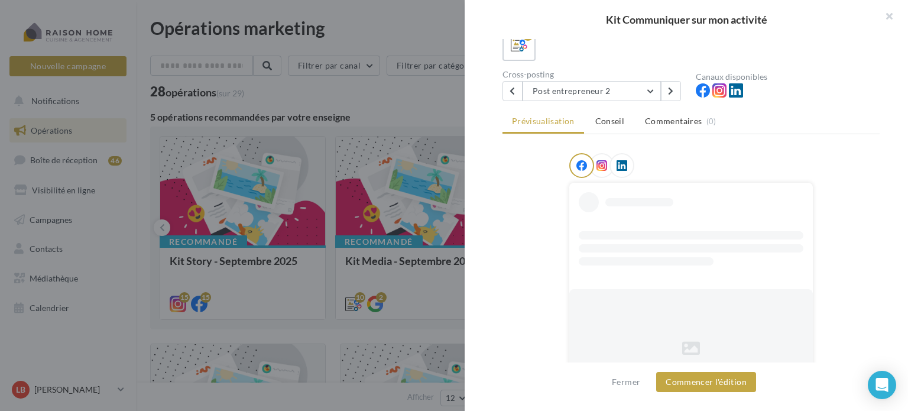
scroll to position [236, 0]
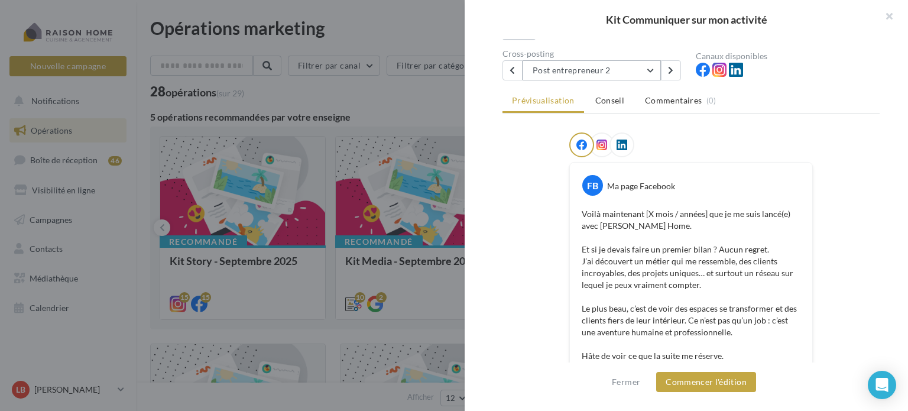
click at [643, 69] on button "Post entrepreneur 2" at bounding box center [592, 70] width 138 height 20
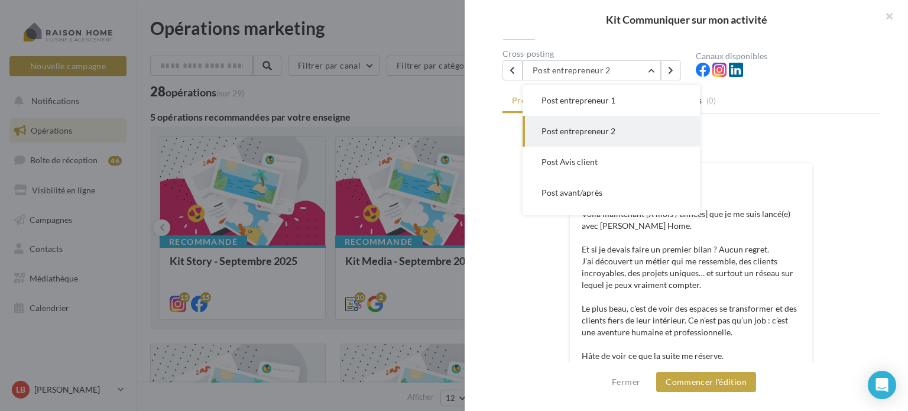
click at [586, 104] on span "Post entrepreneur 1" at bounding box center [579, 100] width 74 height 10
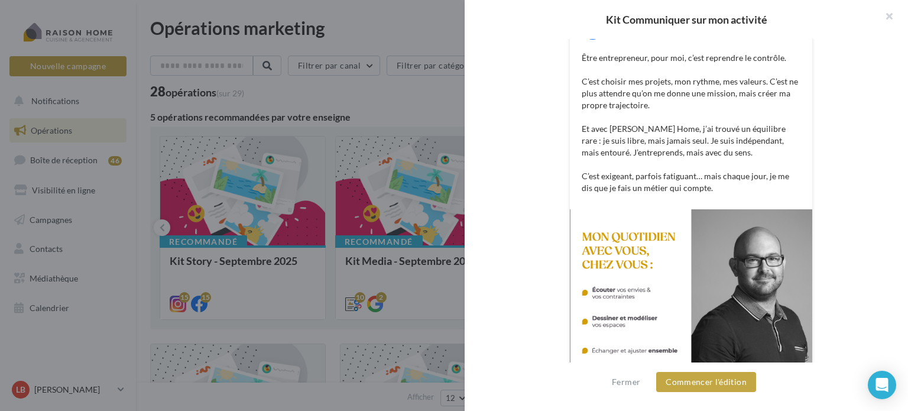
scroll to position [414, 0]
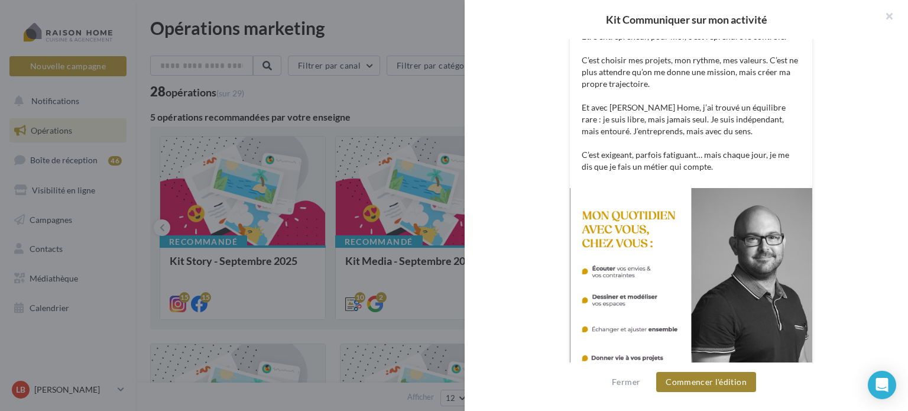
click at [702, 381] on button "Commencer l'édition" at bounding box center [706, 382] width 100 height 20
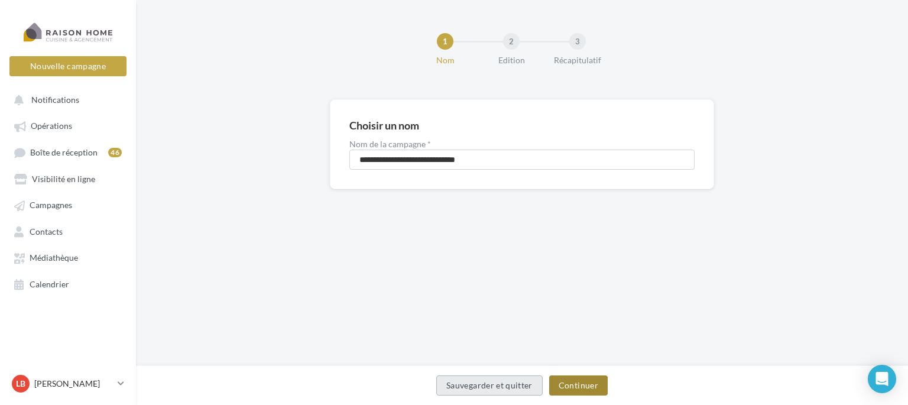
click at [566, 384] on button "Continuer" at bounding box center [578, 385] width 59 height 20
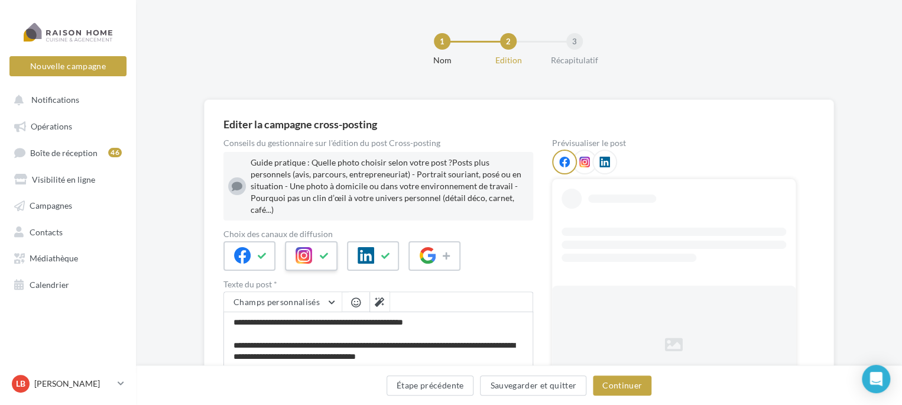
click at [320, 252] on icon at bounding box center [323, 256] width 9 height 8
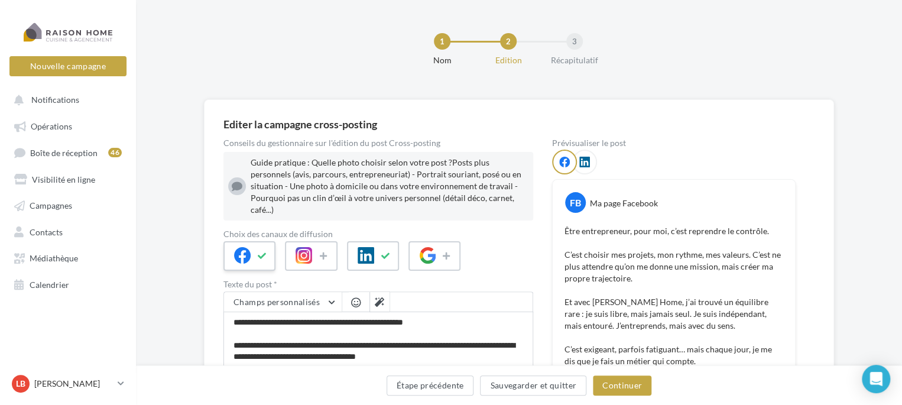
click at [258, 252] on icon at bounding box center [262, 256] width 9 height 8
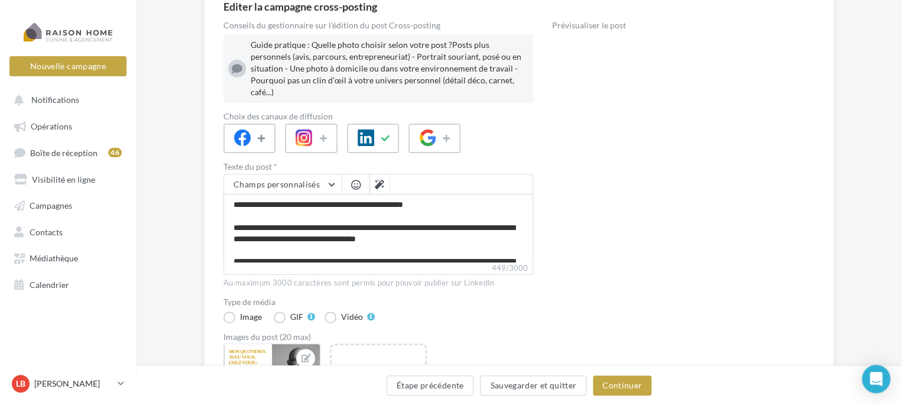
scroll to position [118, 0]
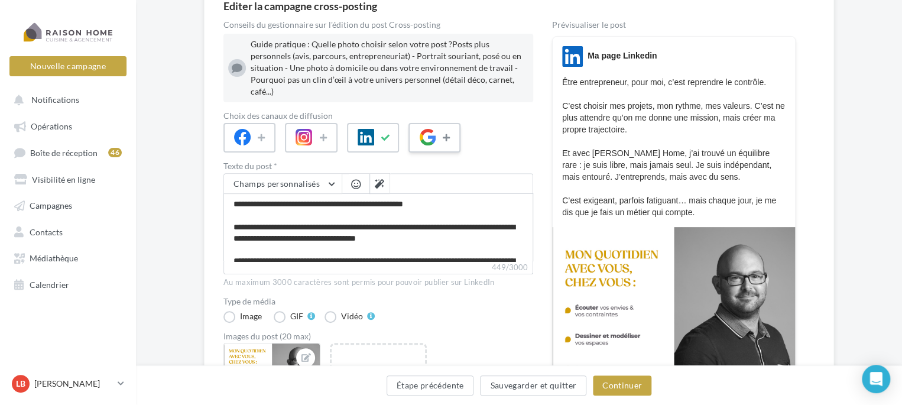
click at [449, 134] on icon at bounding box center [447, 138] width 9 height 8
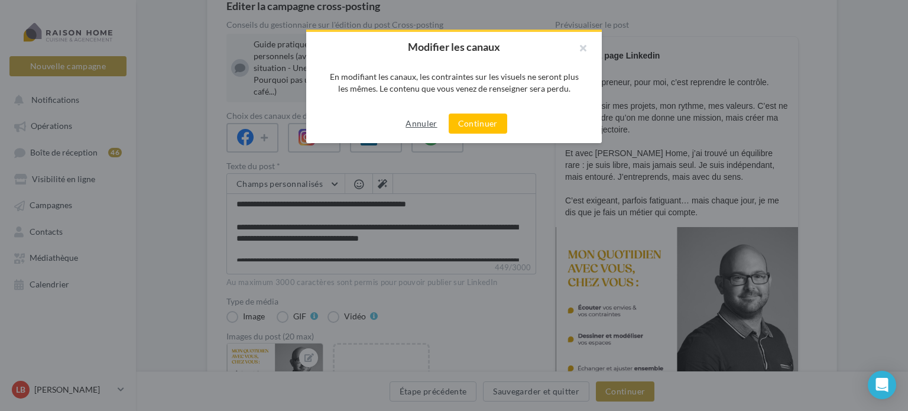
click at [429, 125] on button "Annuler" at bounding box center [421, 123] width 41 height 14
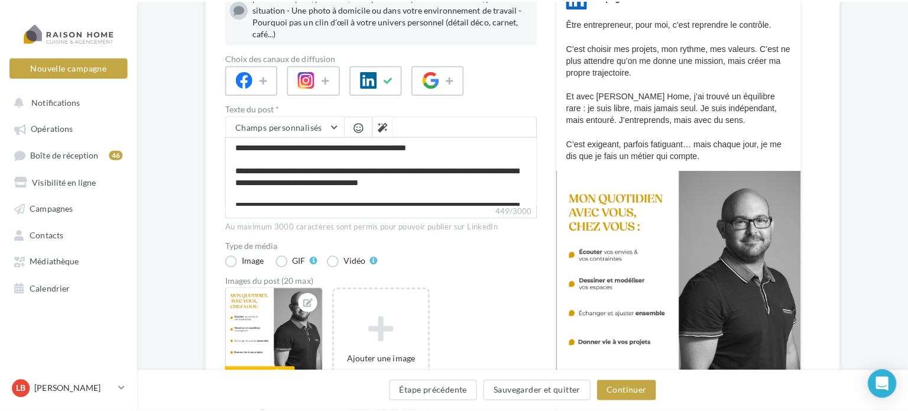
scroll to position [236, 0]
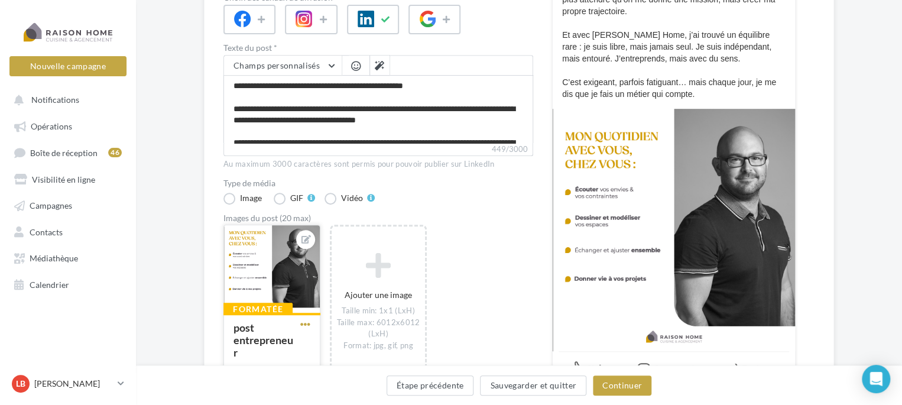
click at [304, 319] on span "button" at bounding box center [305, 324] width 10 height 10
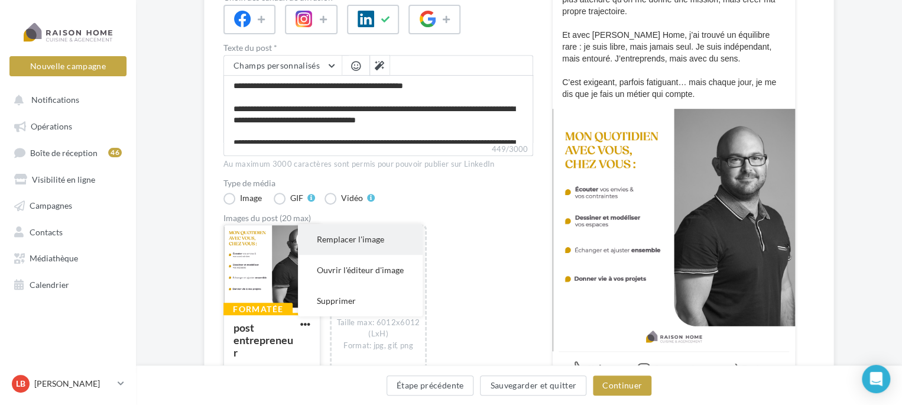
click at [358, 229] on button "Remplacer l'image" at bounding box center [360, 239] width 125 height 31
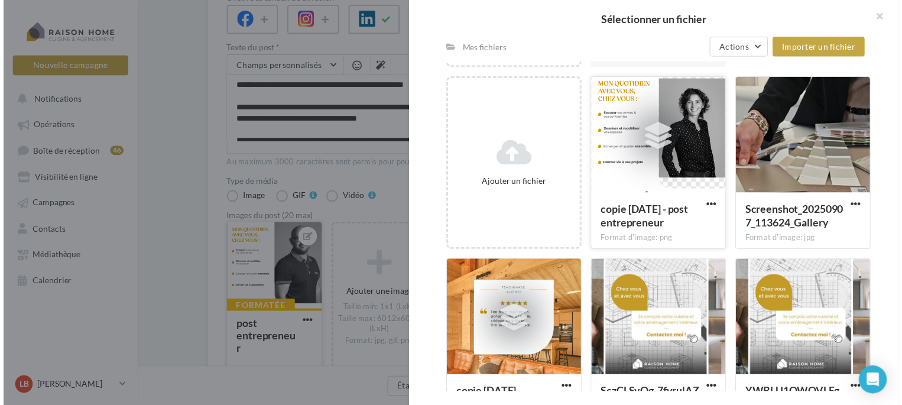
scroll to position [124, 0]
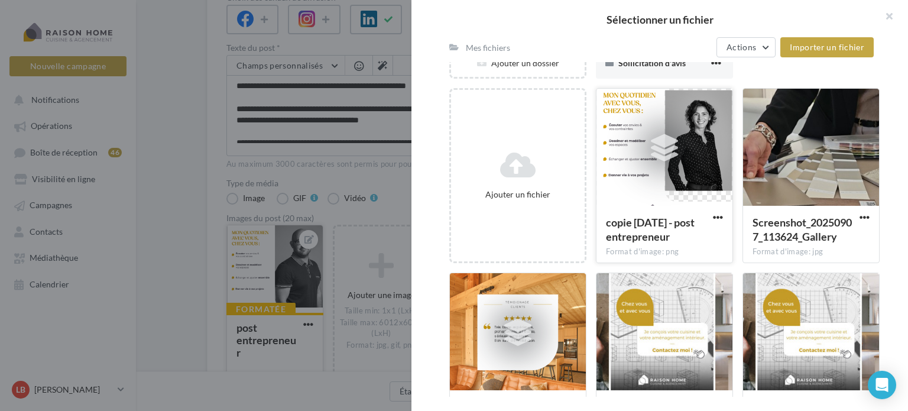
click at [666, 171] on div at bounding box center [664, 148] width 136 height 118
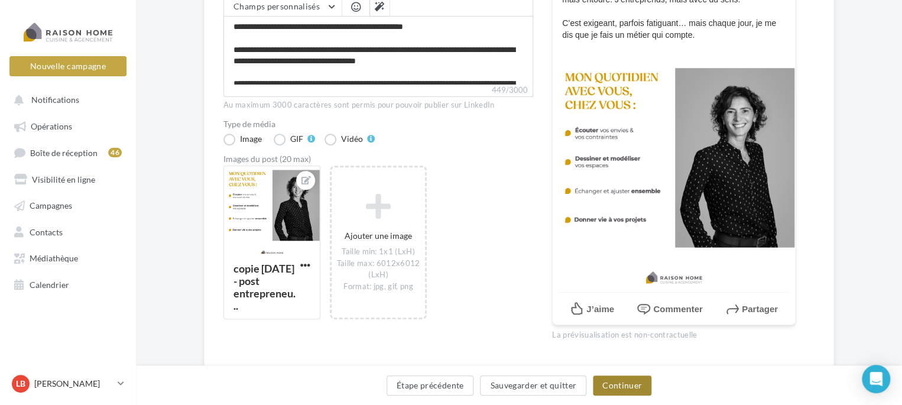
click at [618, 387] on button "Continuer" at bounding box center [622, 385] width 59 height 20
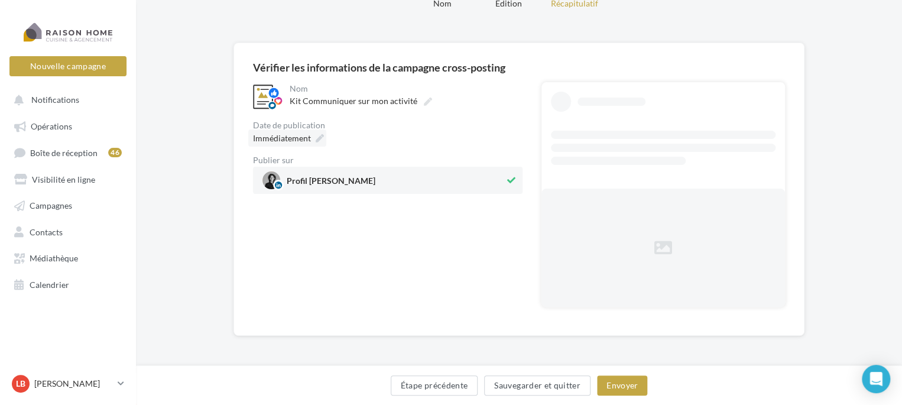
click at [297, 140] on span "Immédiatement" at bounding box center [282, 138] width 58 height 10
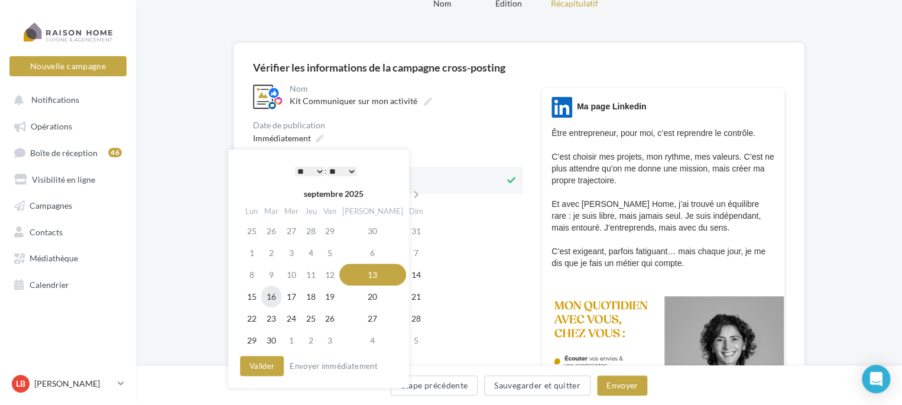
click at [274, 297] on td "16" at bounding box center [271, 297] width 20 height 22
click at [321, 170] on select "* * * * * * * * * * ** ** ** ** ** ** ** ** ** ** ** ** ** **" at bounding box center [310, 171] width 30 height 9
click at [267, 367] on button "Valider" at bounding box center [262, 366] width 44 height 20
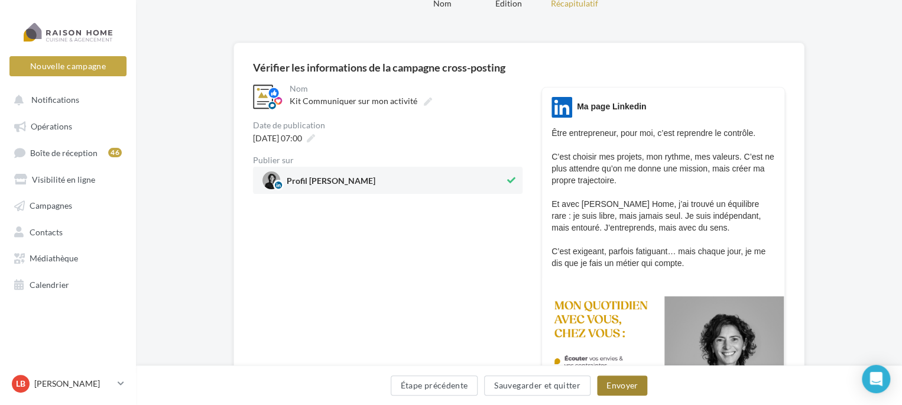
click at [625, 387] on button "Envoyer" at bounding box center [622, 385] width 50 height 20
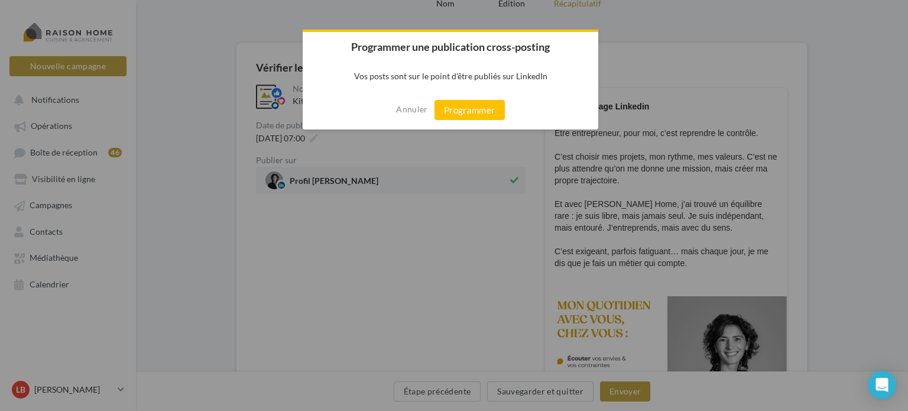
drag, startPoint x: 481, startPoint y: 112, endPoint x: 513, endPoint y: 137, distance: 40.4
click at [481, 113] on button "Programmer" at bounding box center [470, 110] width 70 height 20
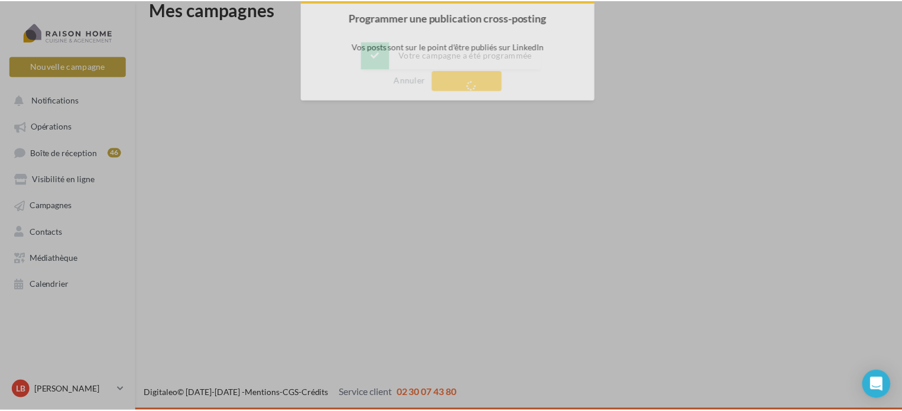
scroll to position [19, 0]
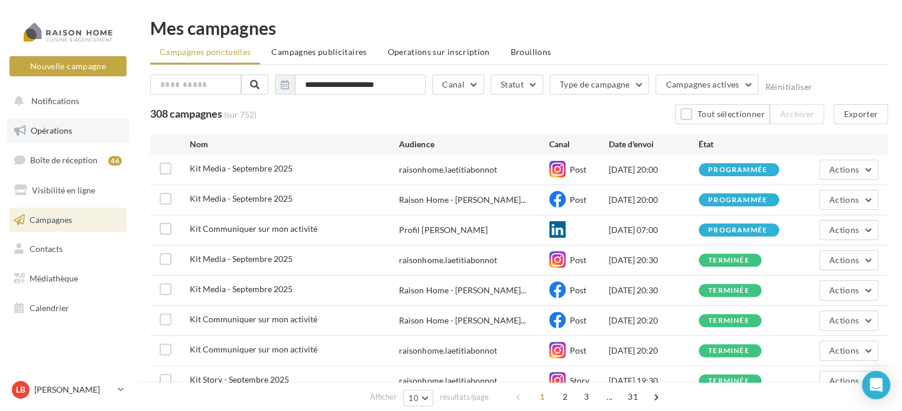
click at [64, 133] on span "Opérations" at bounding box center [51, 130] width 41 height 10
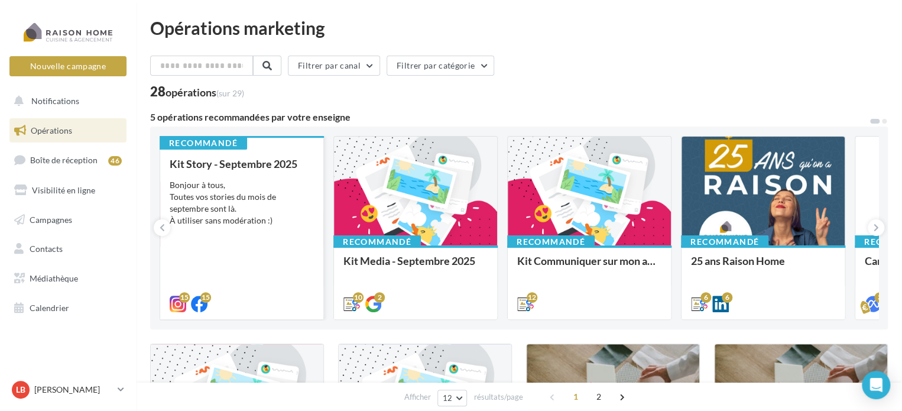
click at [248, 208] on div "Bonjour à tous, Toutes vos stories du mois de septembre sont là. À utiliser san…" at bounding box center [242, 202] width 144 height 47
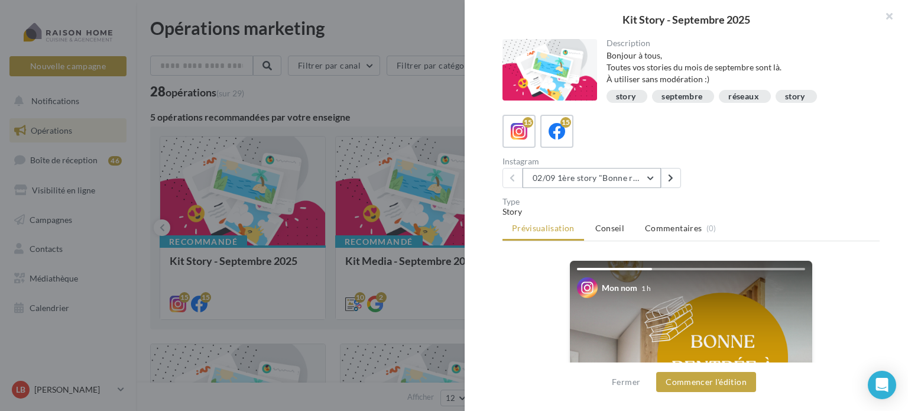
click at [646, 179] on button "02/09 1ère story "Bonne rentrée"" at bounding box center [592, 178] width 138 height 20
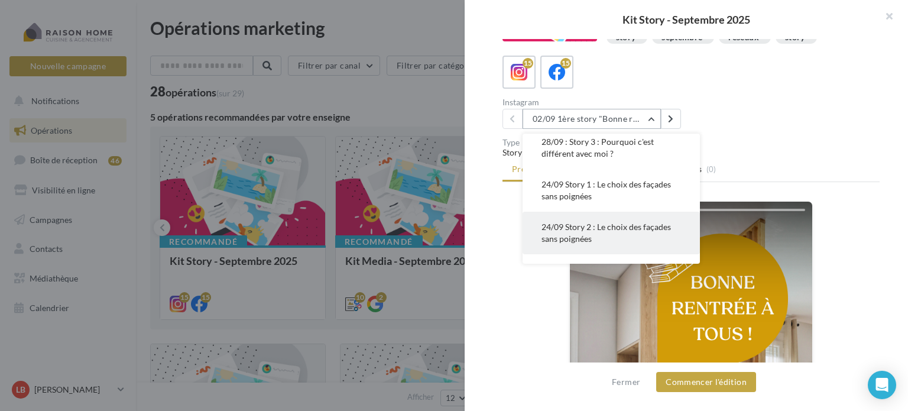
scroll to position [296, 0]
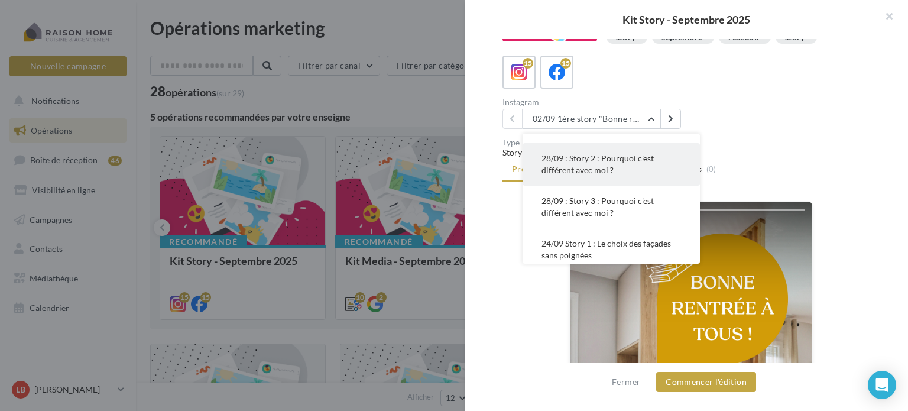
click at [612, 166] on button "28/09 : Story 2 : Pourquoi c'est différent avec moi ?" at bounding box center [611, 164] width 177 height 43
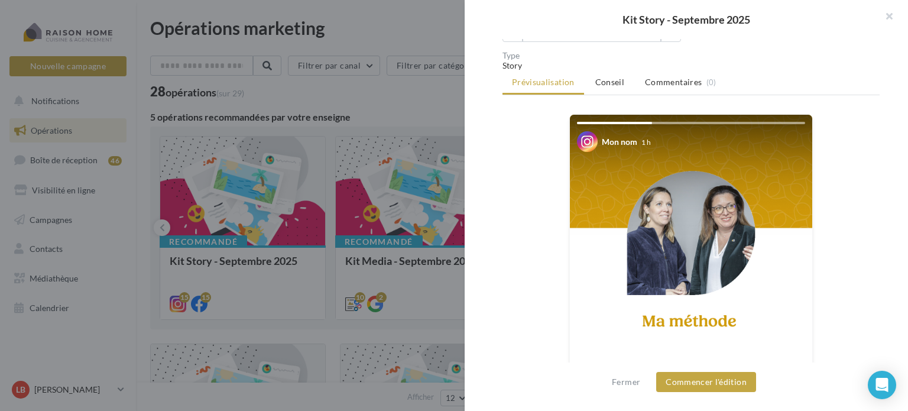
scroll to position [118, 0]
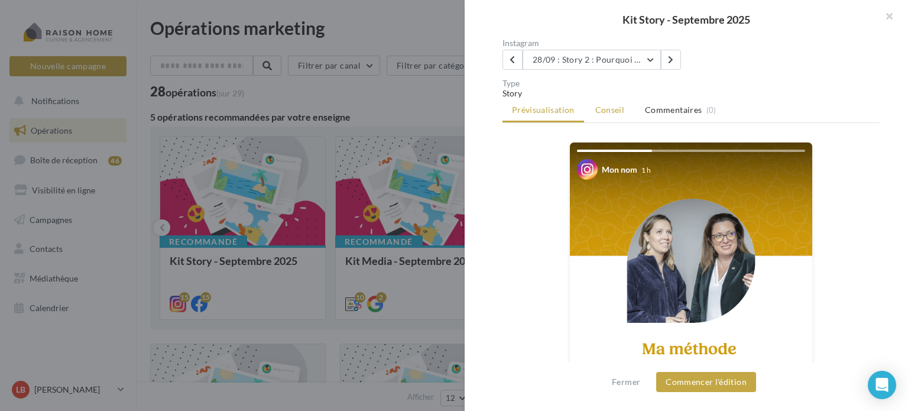
click at [612, 112] on span "Conseil" at bounding box center [609, 110] width 29 height 10
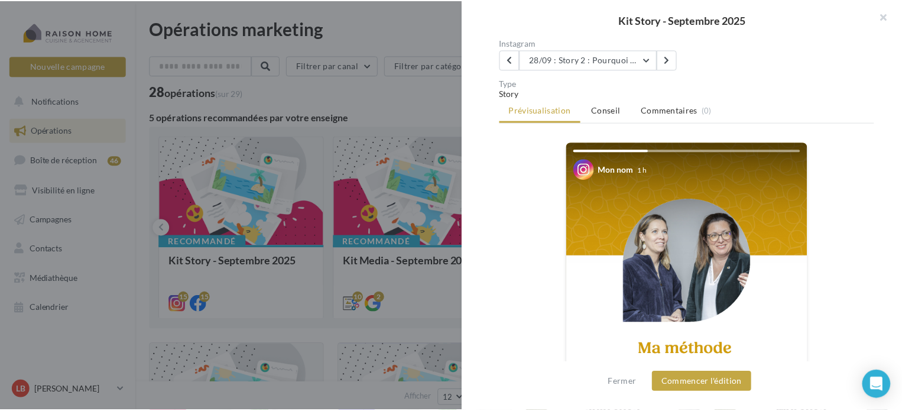
scroll to position [0, 0]
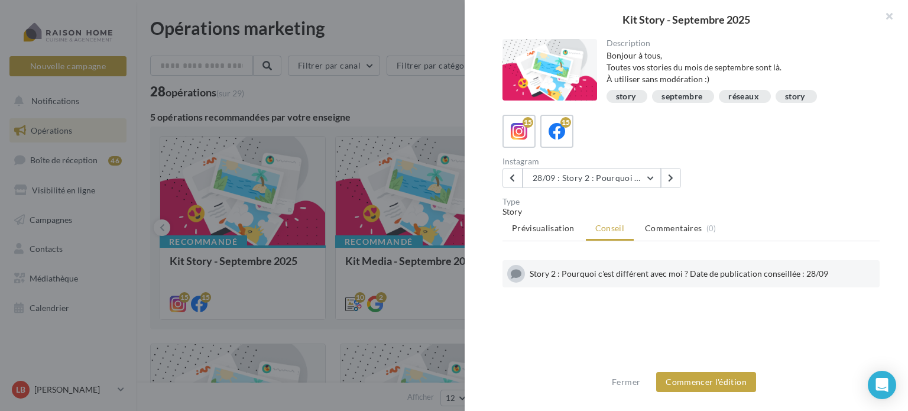
click at [406, 96] on div at bounding box center [454, 205] width 908 height 411
